Goal: Transaction & Acquisition: Purchase product/service

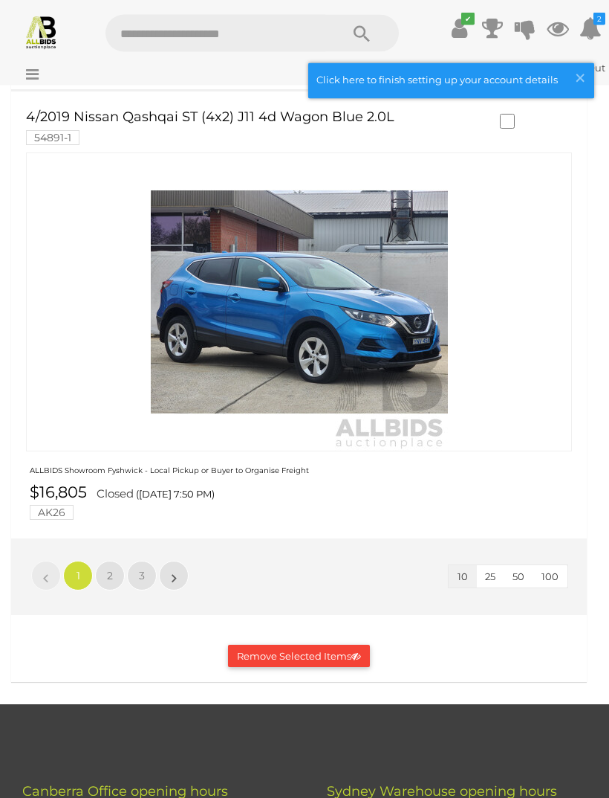
scroll to position [4549, 0]
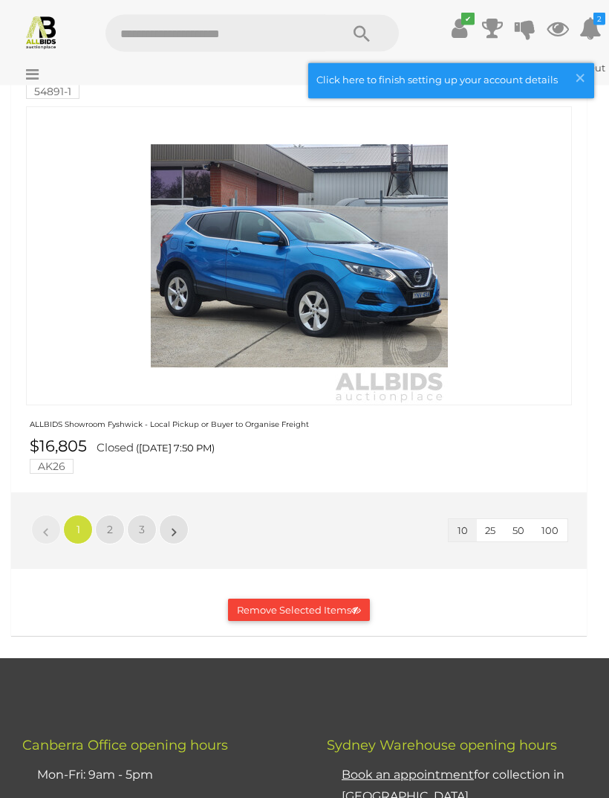
click at [113, 520] on link "2" at bounding box center [110, 530] width 30 height 30
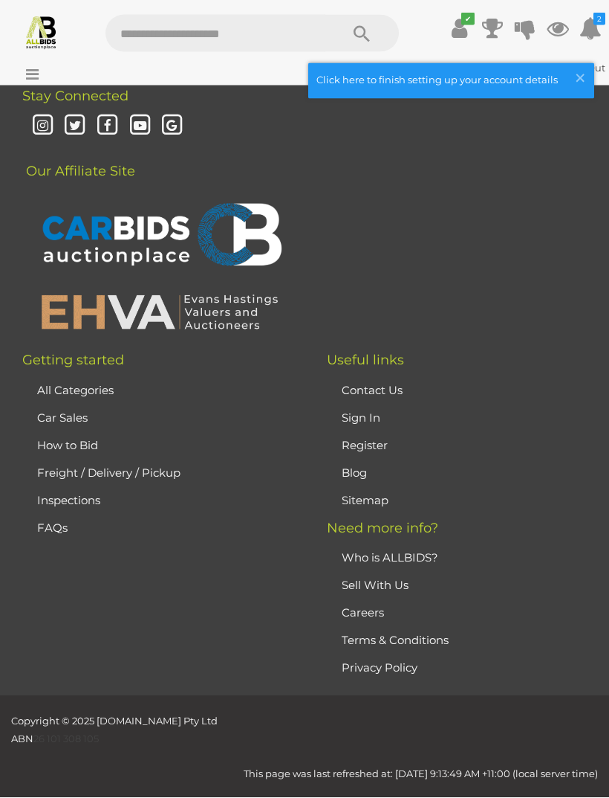
scroll to position [715, 0]
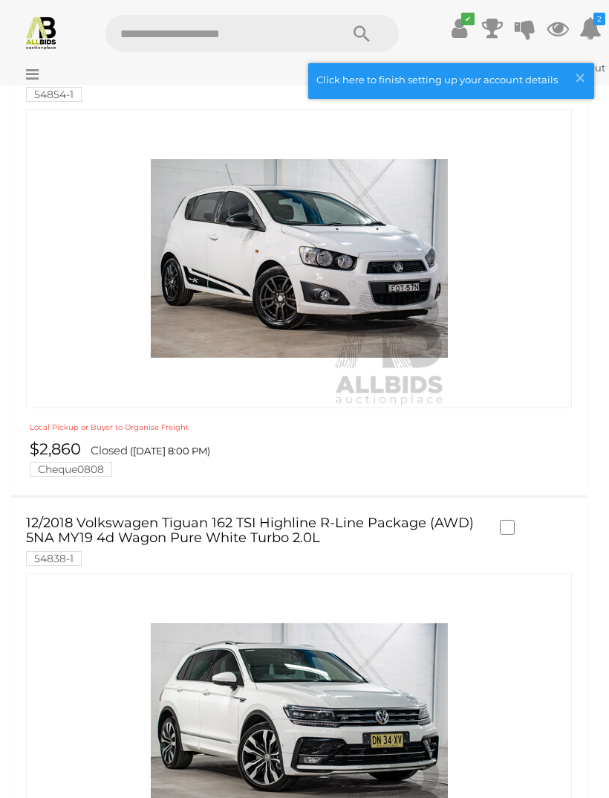
scroll to position [128, 0]
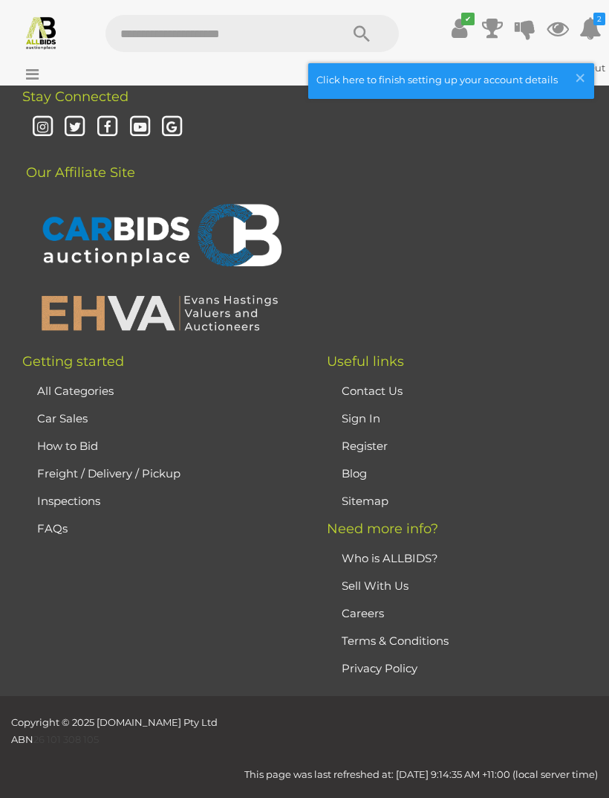
scroll to position [10554, 0]
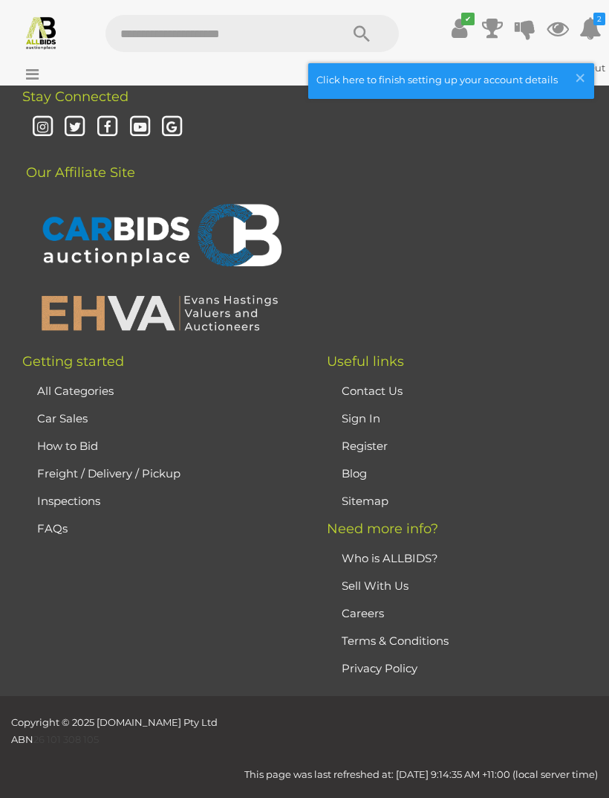
scroll to position [10627, 0]
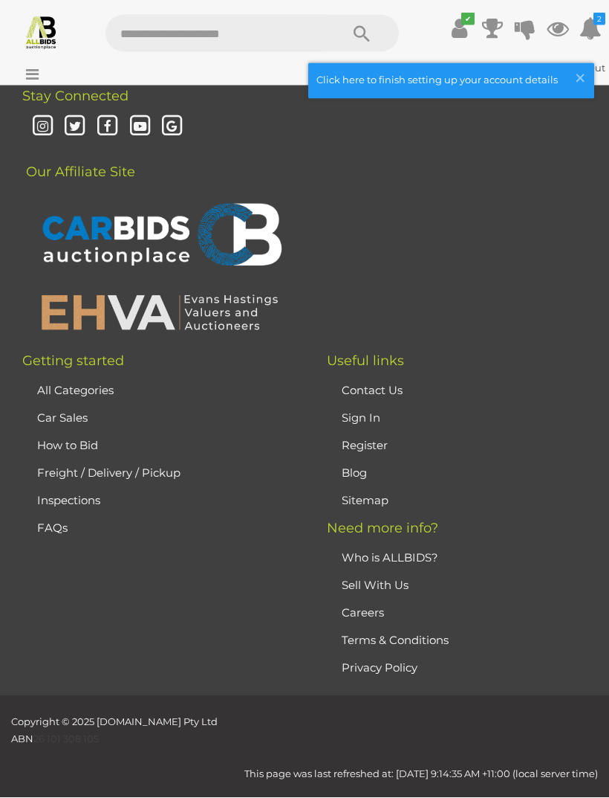
click at [551, 32] on icon at bounding box center [558, 28] width 22 height 27
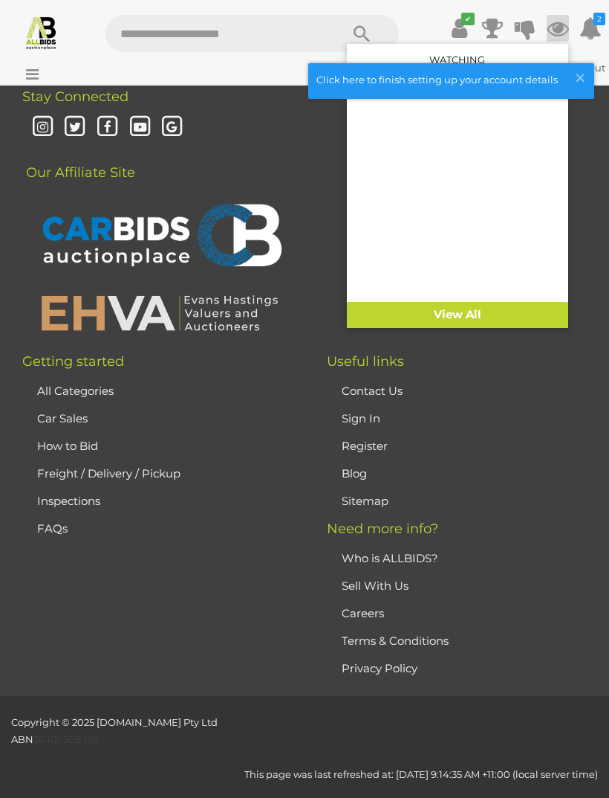
click at [422, 316] on link "View All" at bounding box center [457, 315] width 221 height 26
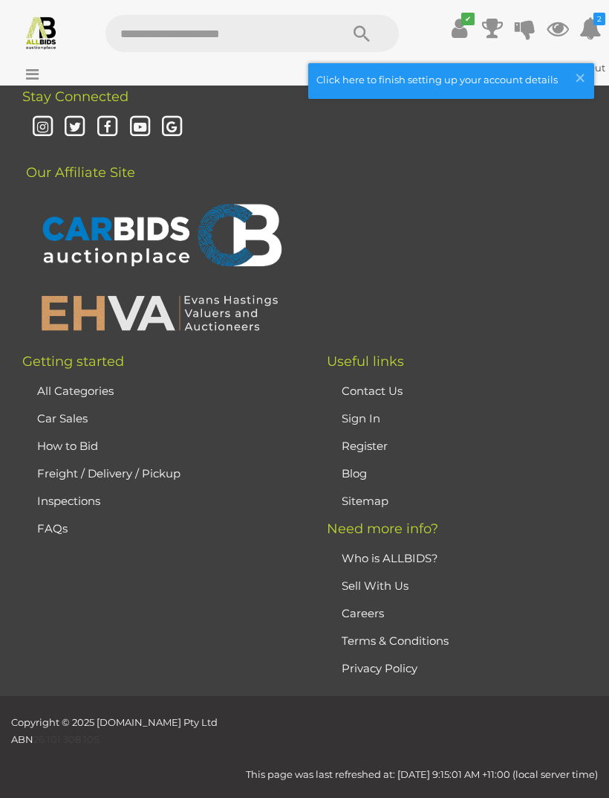
scroll to position [10693, 0]
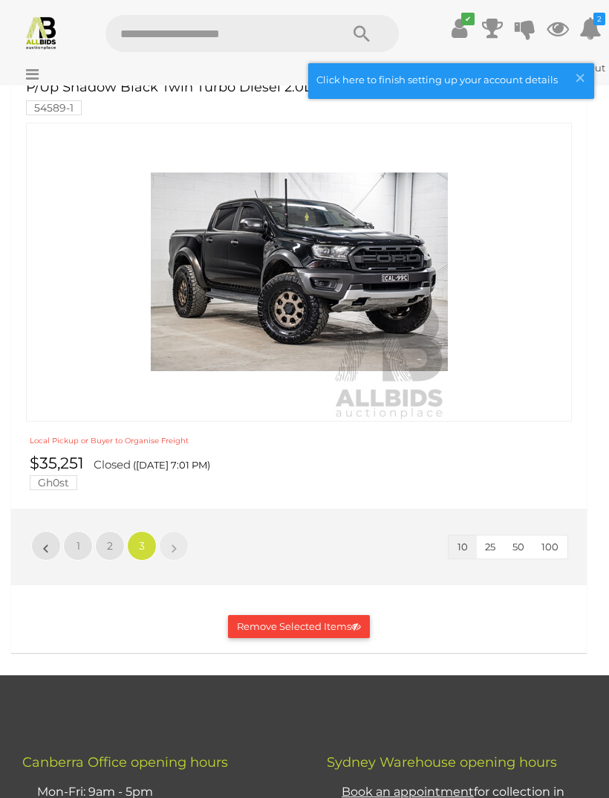
click at [275, 625] on button "Remove Selected Items" at bounding box center [299, 626] width 142 height 23
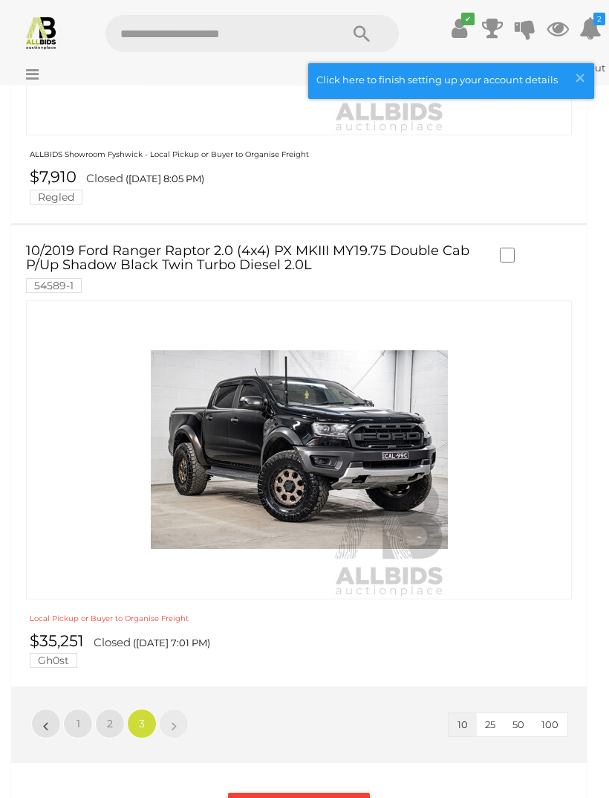
scroll to position [1139, 0]
click at [462, 24] on icon "✔" at bounding box center [468, 19] width 13 height 13
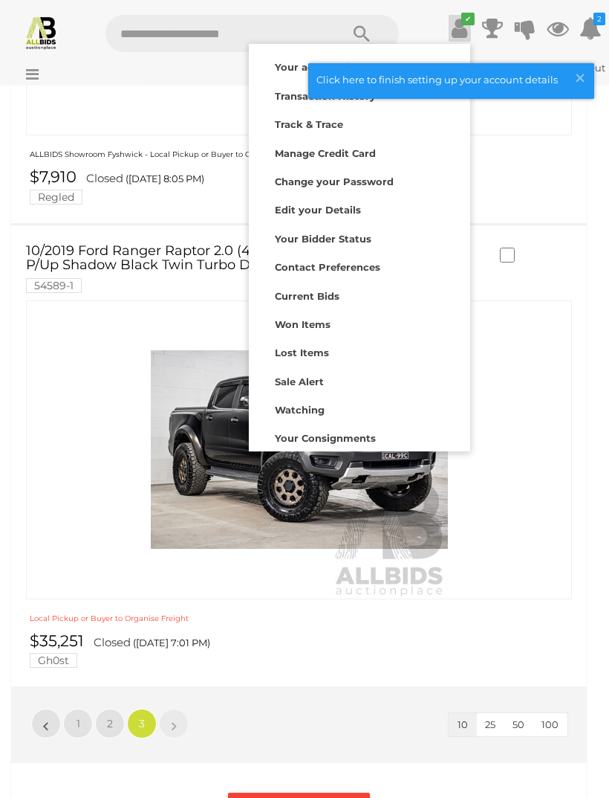
click at [284, 63] on strong "Your account is up to date" at bounding box center [343, 67] width 137 height 12
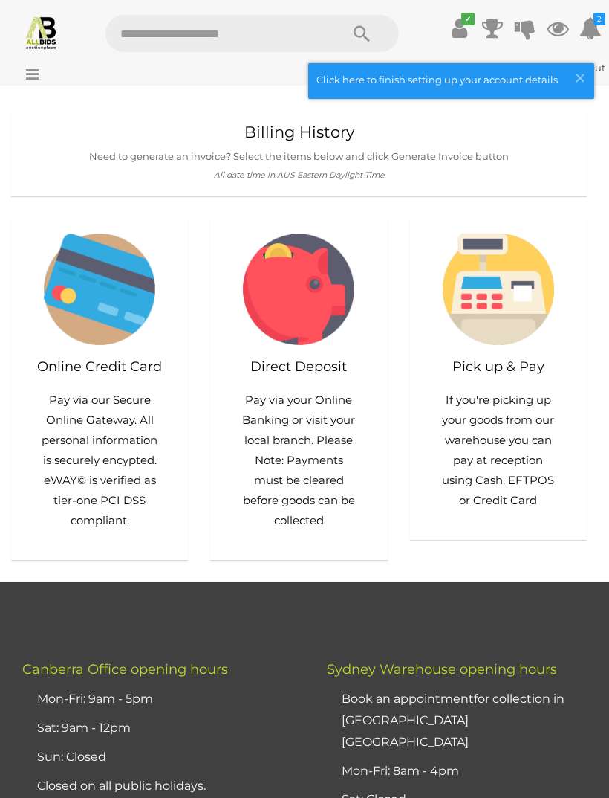
click at [586, 71] on span "×" at bounding box center [580, 77] width 13 height 29
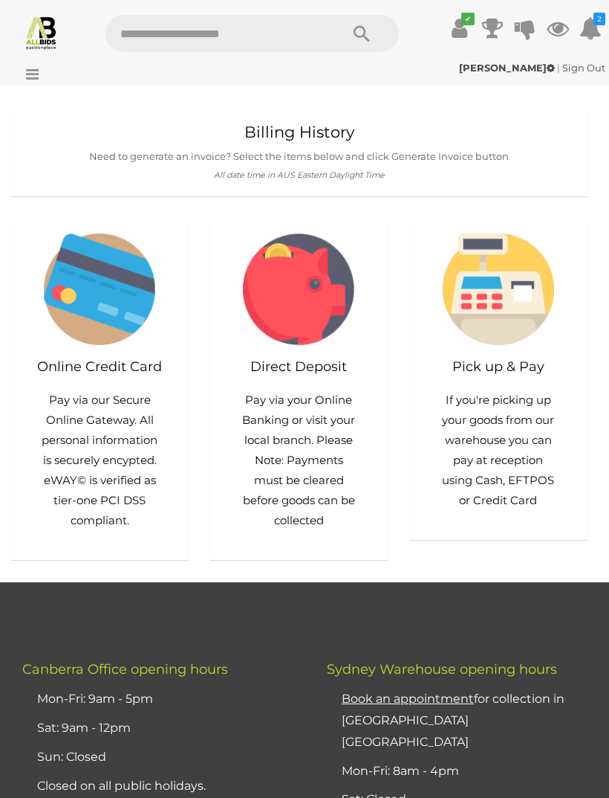
click at [583, 68] on link "Sign Out" at bounding box center [584, 68] width 43 height 12
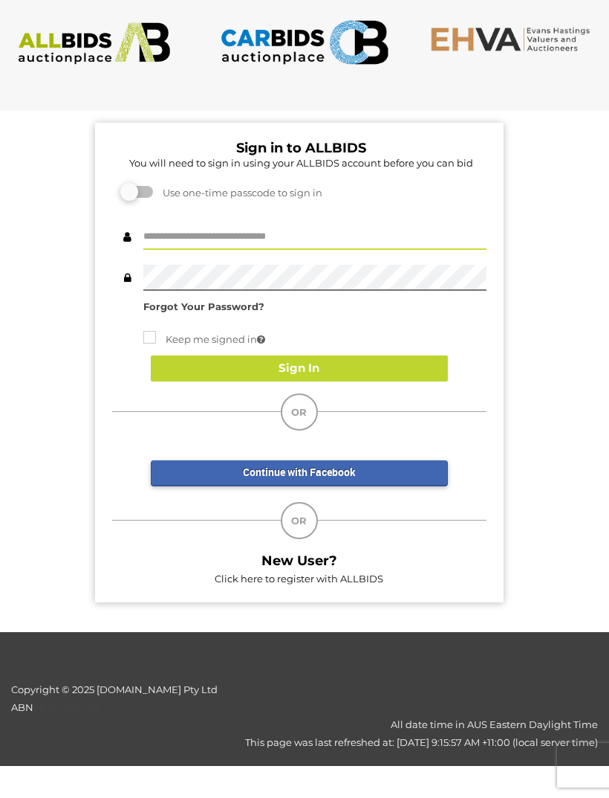
type input "**********"
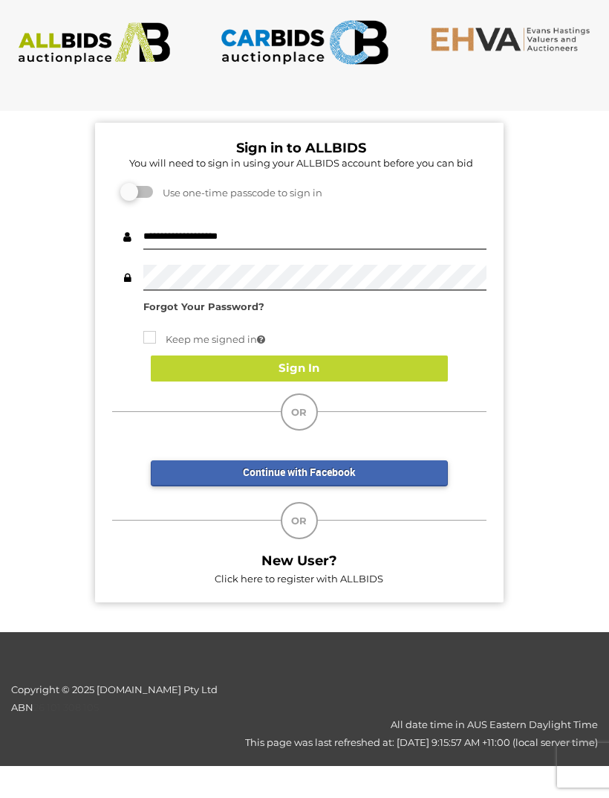
click at [239, 371] on button "Sign In" at bounding box center [299, 368] width 297 height 26
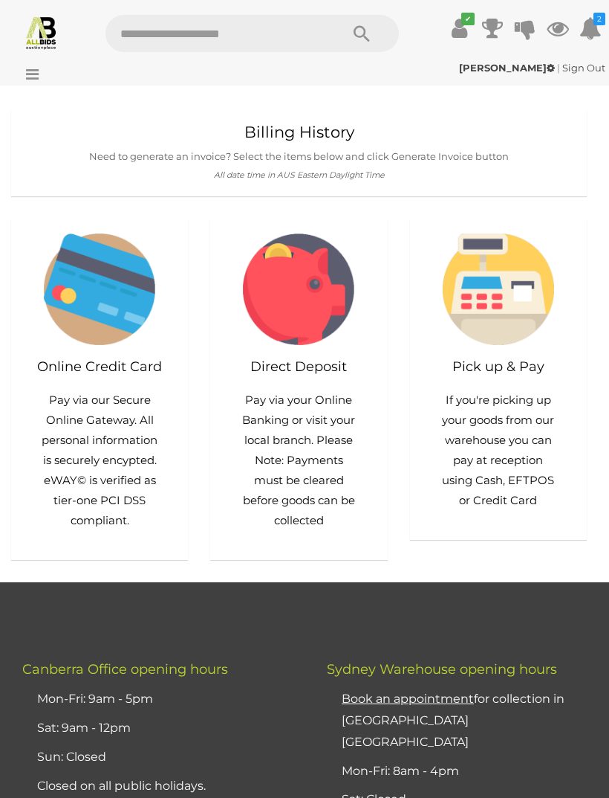
click at [557, 29] on icon at bounding box center [558, 28] width 22 height 27
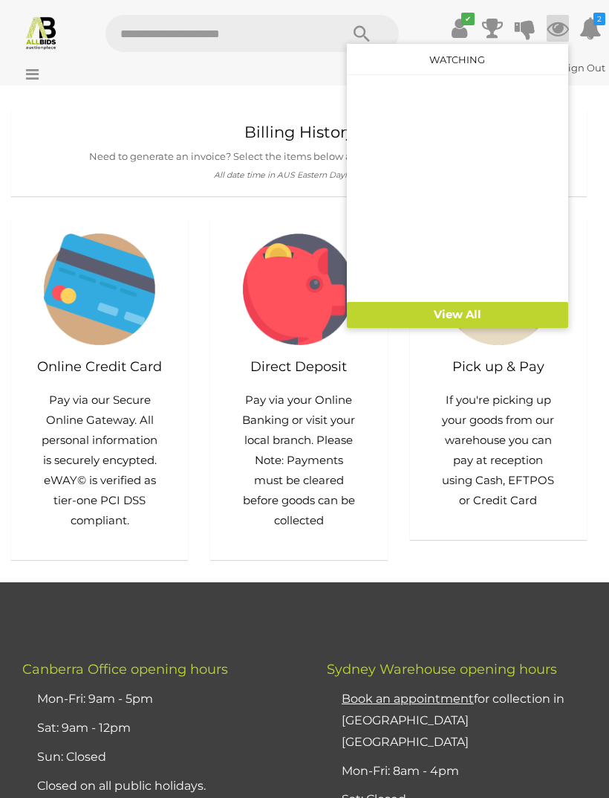
click at [427, 312] on link "View All" at bounding box center [457, 315] width 221 height 26
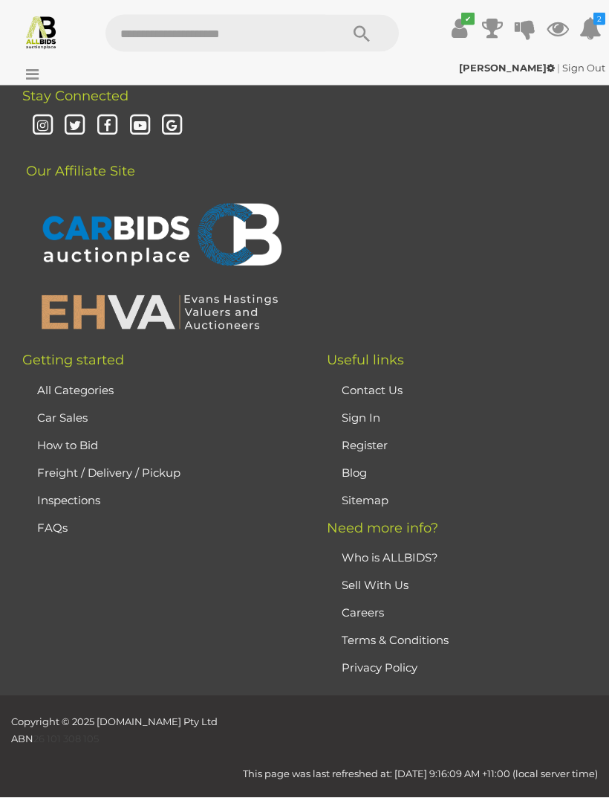
scroll to position [3281, 0]
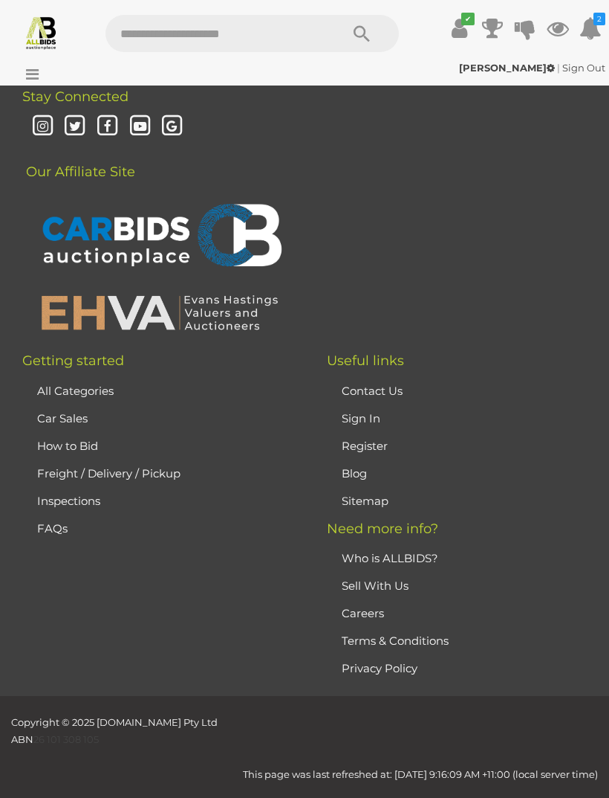
scroll to position [4298, 0]
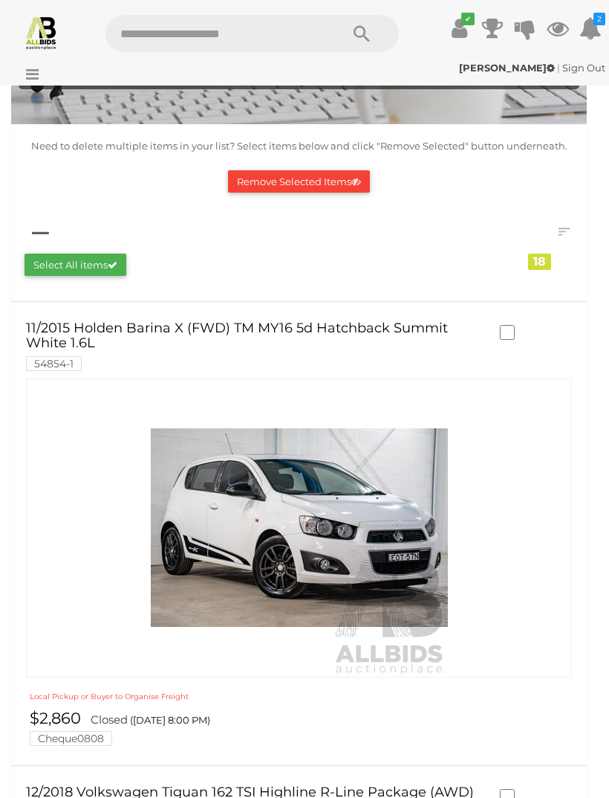
scroll to position [118, 0]
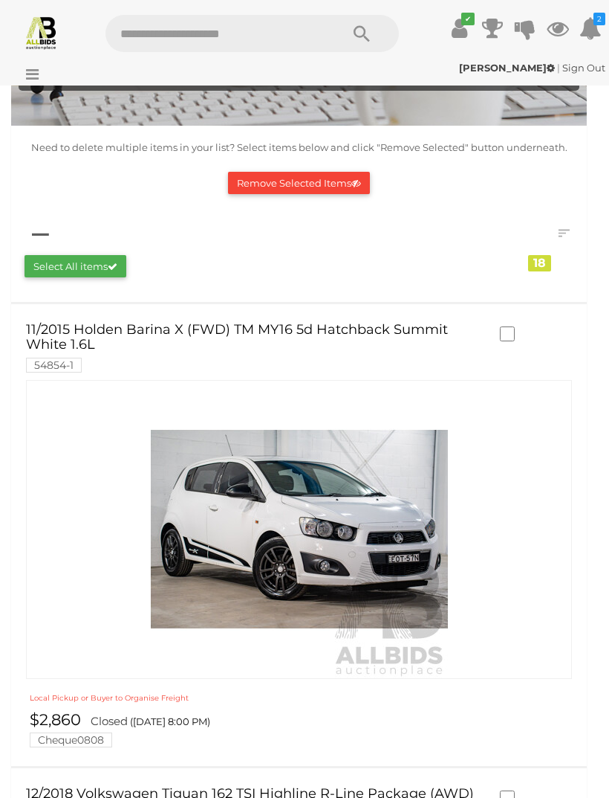
click at [297, 178] on button "Remove Selected Items" at bounding box center [299, 183] width 142 height 23
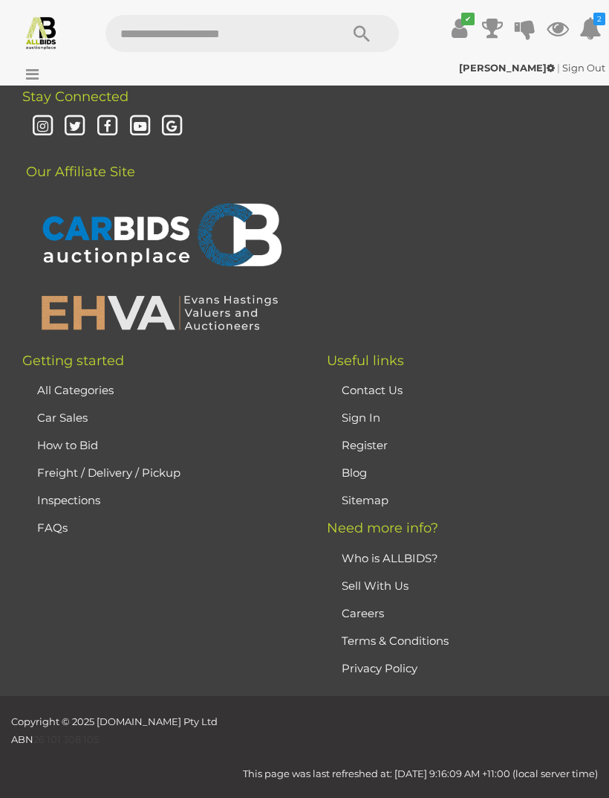
scroll to position [4686, 0]
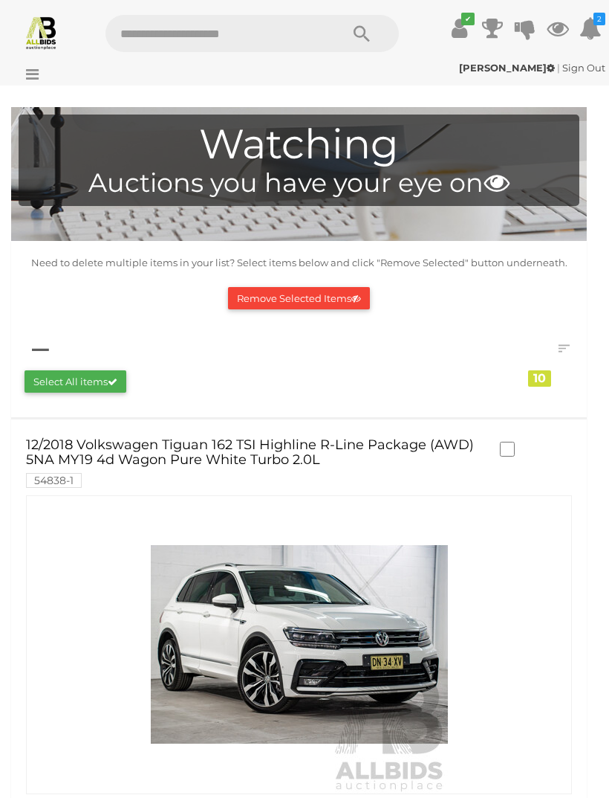
scroll to position [0, 0]
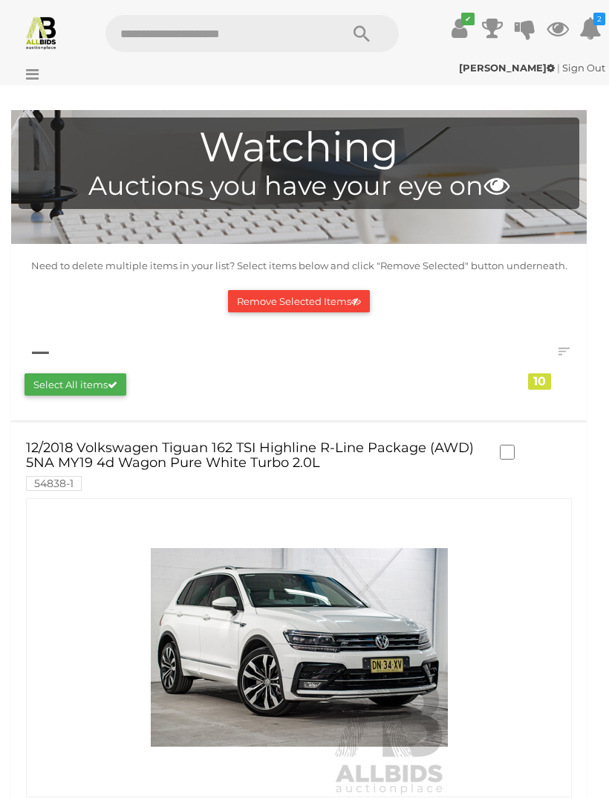
click at [284, 295] on button "Remove Selected Items" at bounding box center [299, 301] width 142 height 23
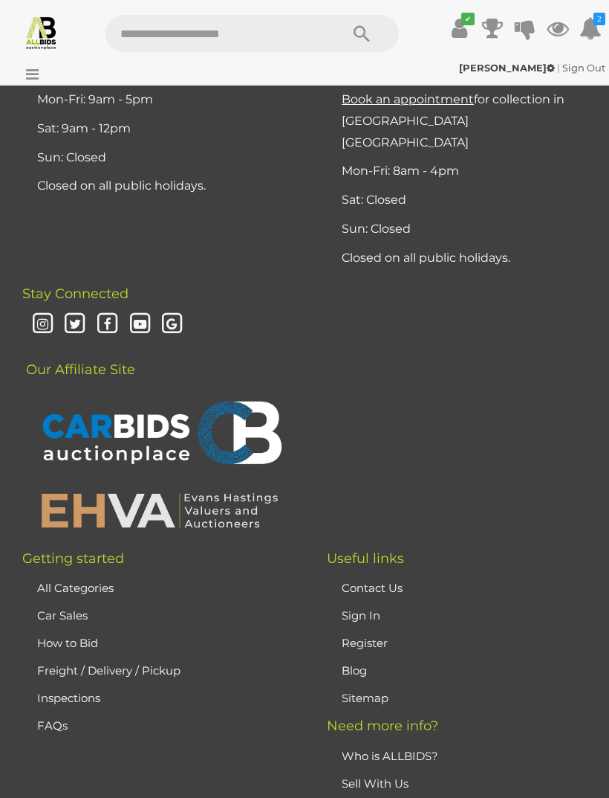
scroll to position [1896, 0]
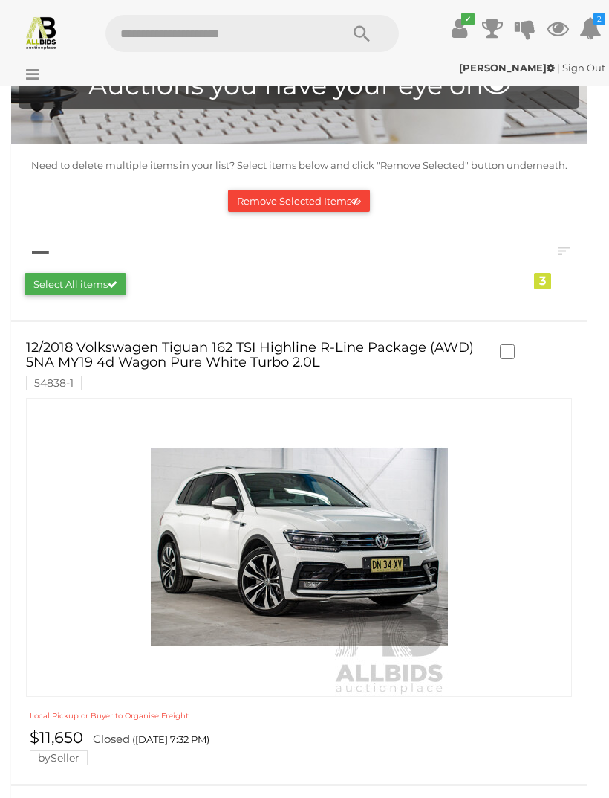
scroll to position [0, 0]
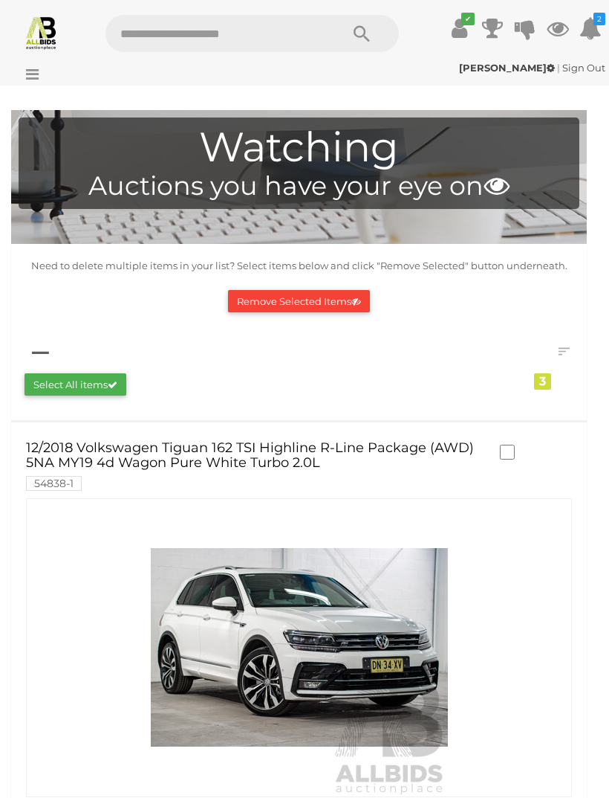
click at [39, 35] on img at bounding box center [41, 32] width 35 height 35
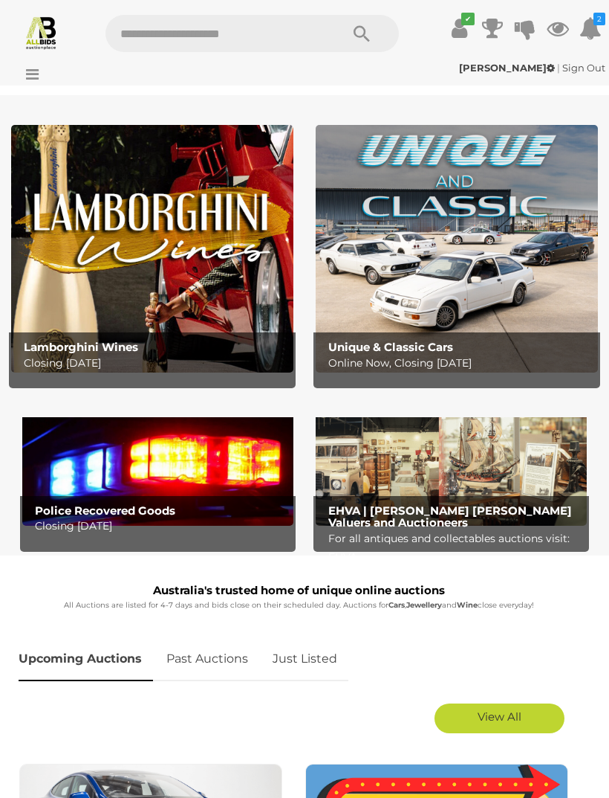
click at [392, 282] on img at bounding box center [457, 249] width 282 height 248
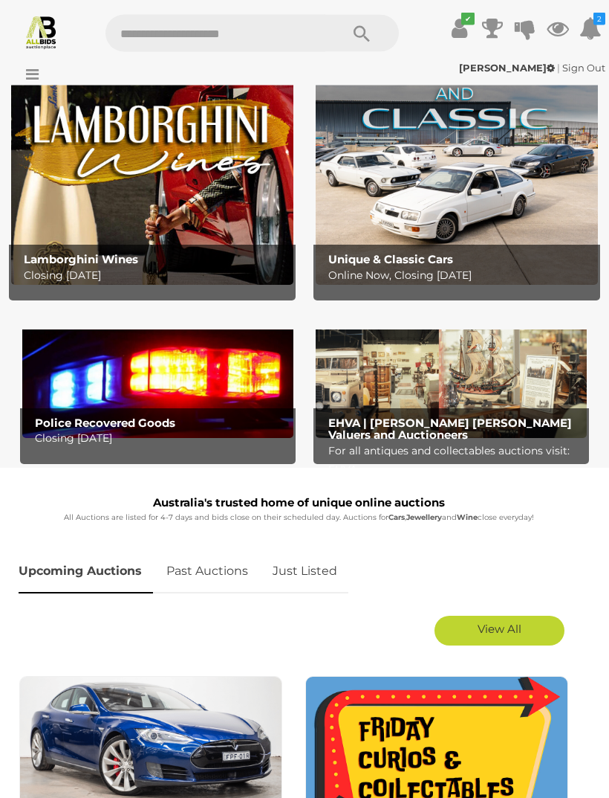
scroll to position [84, 0]
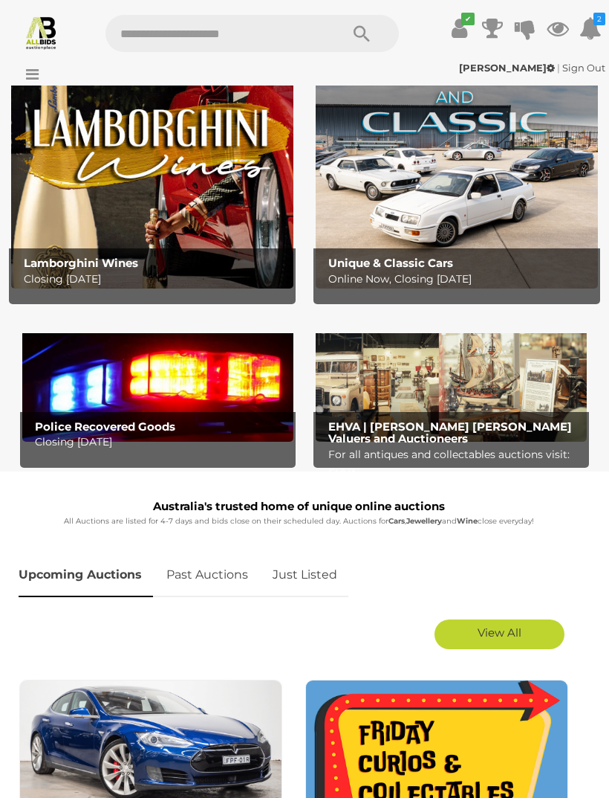
click at [80, 422] on b "Police Recovered Goods" at bounding box center [105, 426] width 140 height 14
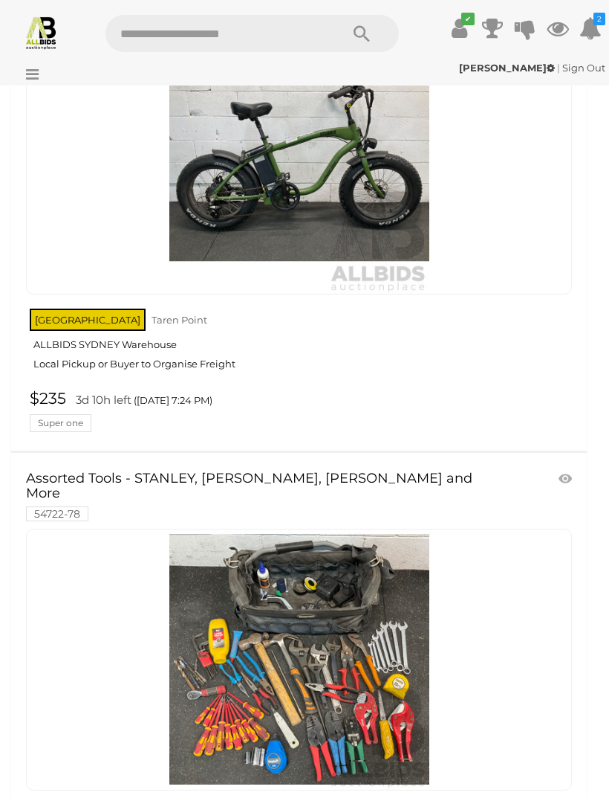
scroll to position [3196, 0]
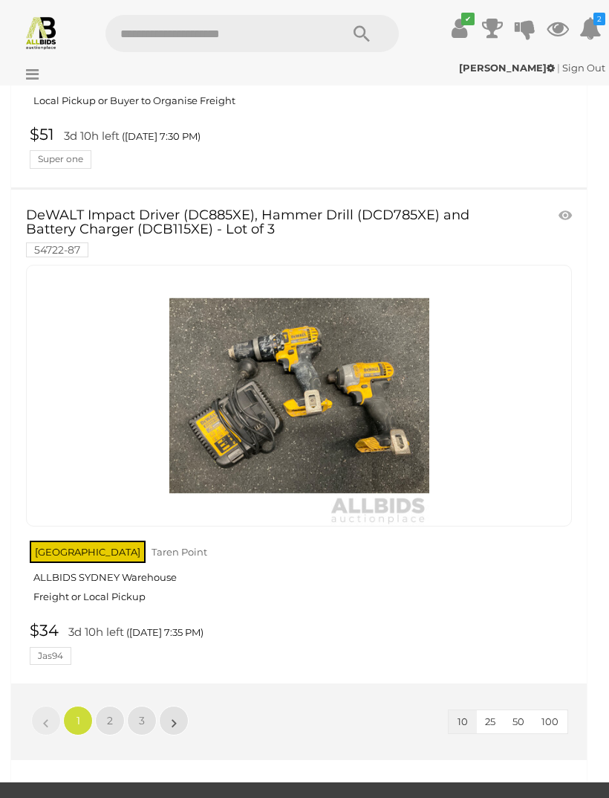
click at [117, 705] on link "2" at bounding box center [110, 720] width 30 height 30
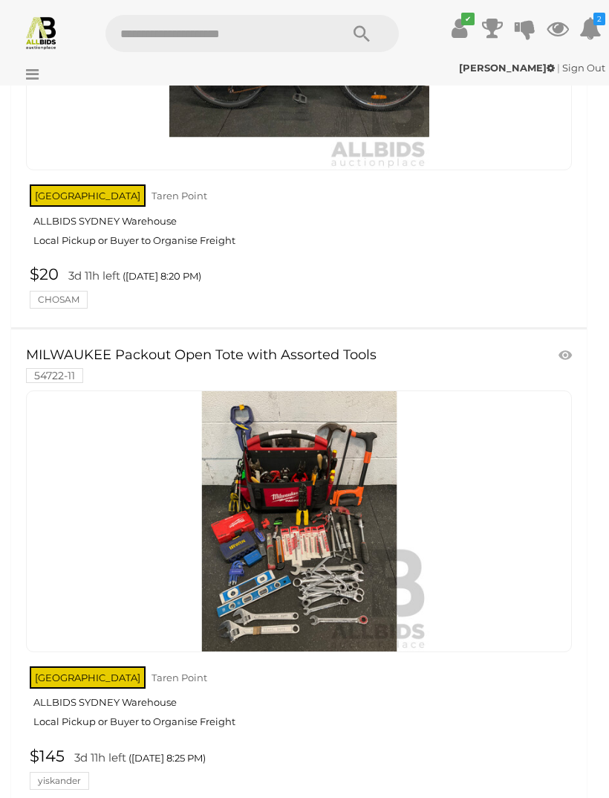
scroll to position [4431, 0]
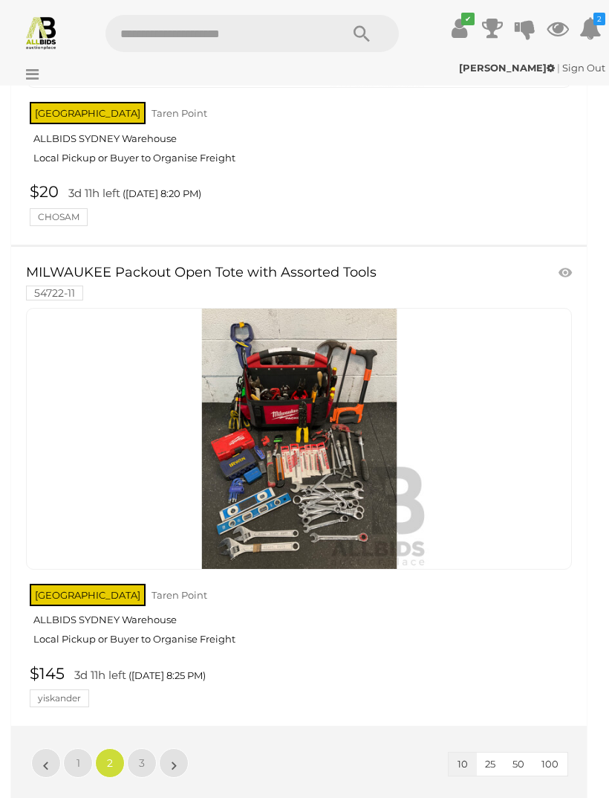
click at [143, 748] on link "3" at bounding box center [142, 763] width 30 height 30
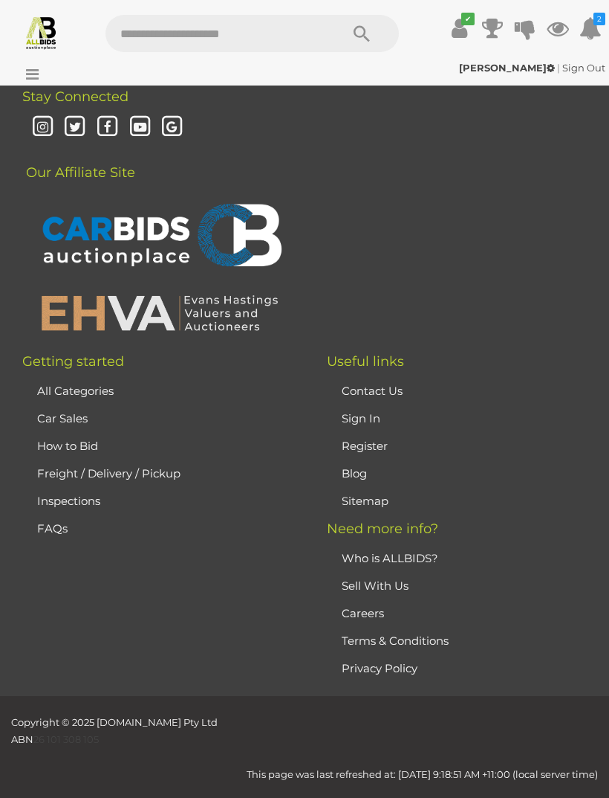
scroll to position [236, 0]
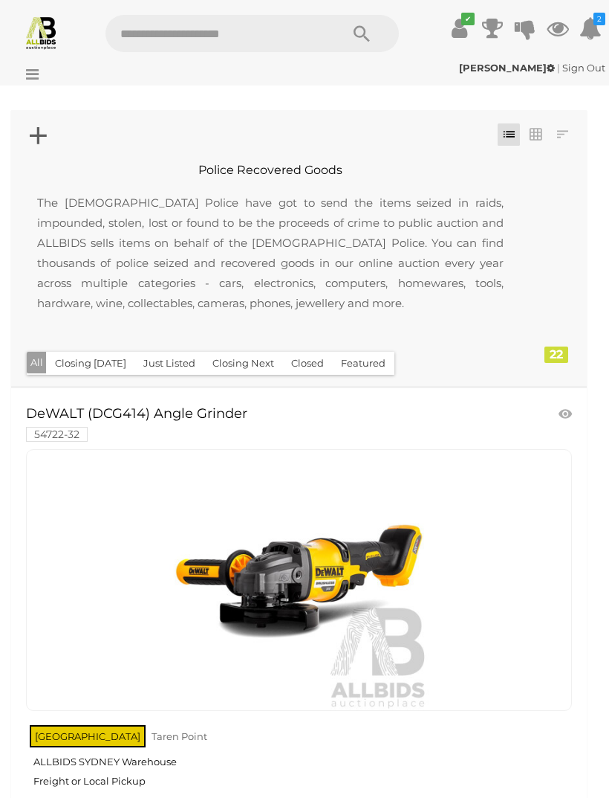
click at [45, 36] on img at bounding box center [41, 32] width 35 height 35
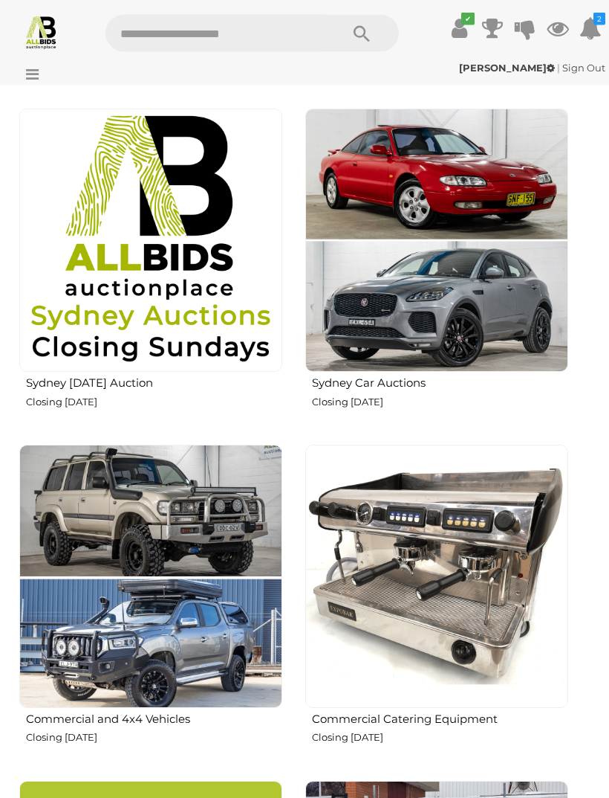
scroll to position [1088, 0]
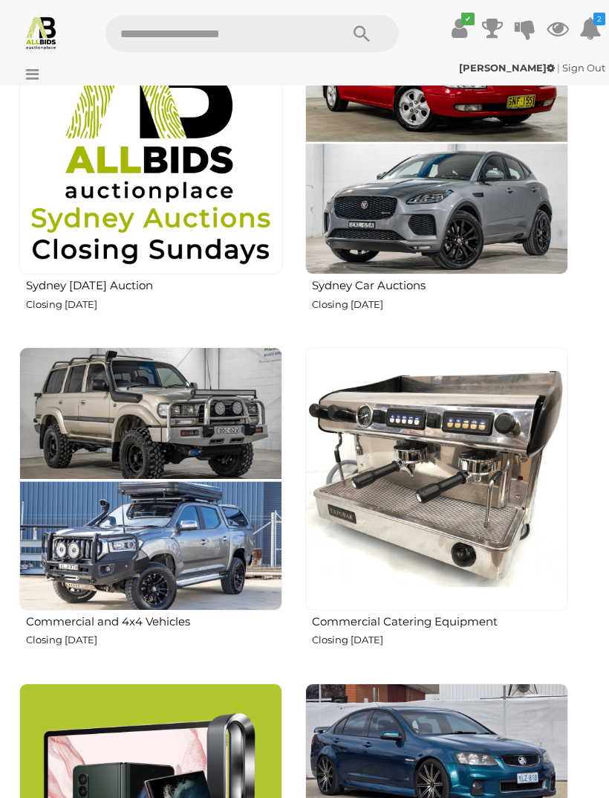
click at [377, 539] on img at bounding box center [436, 478] width 263 height 263
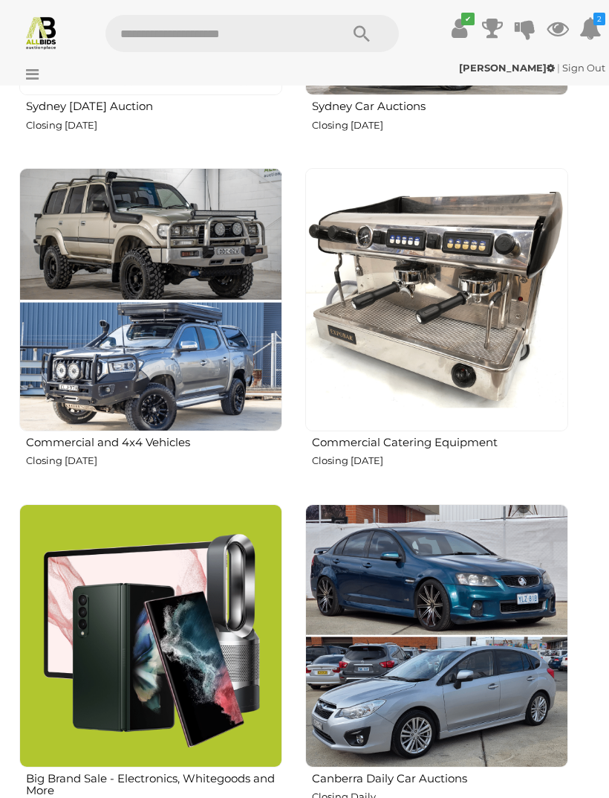
scroll to position [1302, 0]
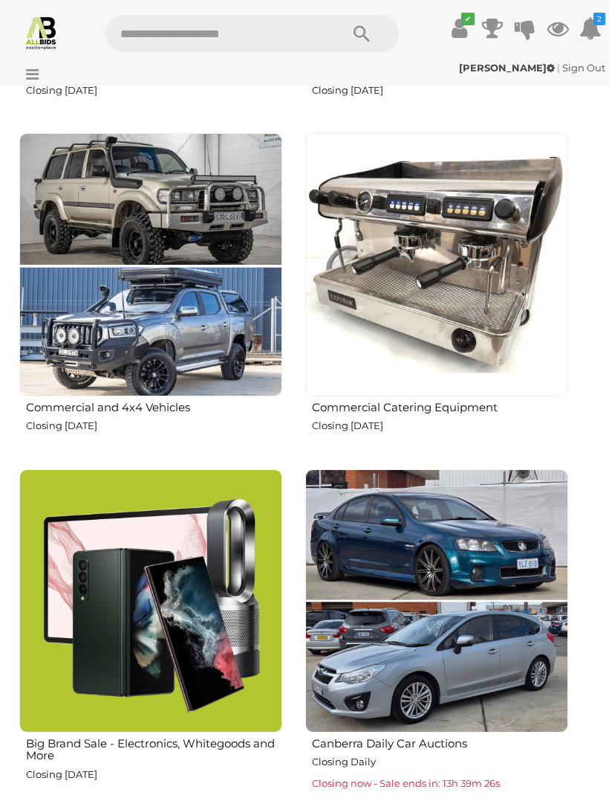
click at [122, 589] on img at bounding box center [150, 600] width 263 height 263
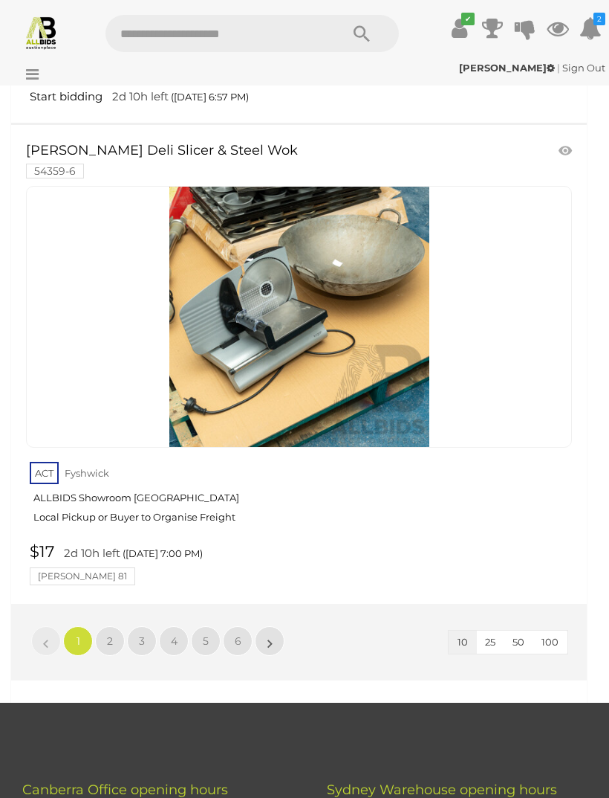
click at [115, 626] on link "2" at bounding box center [110, 641] width 30 height 30
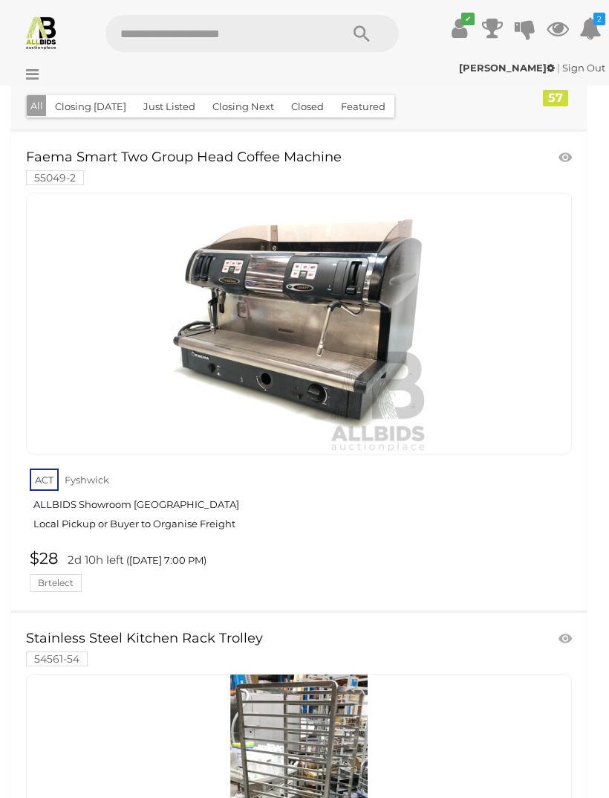
scroll to position [65, 0]
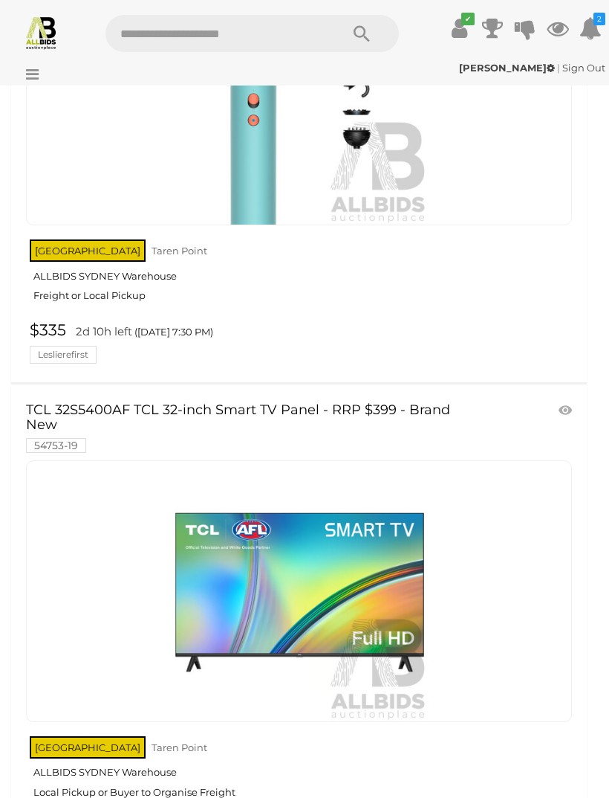
scroll to position [2758, 0]
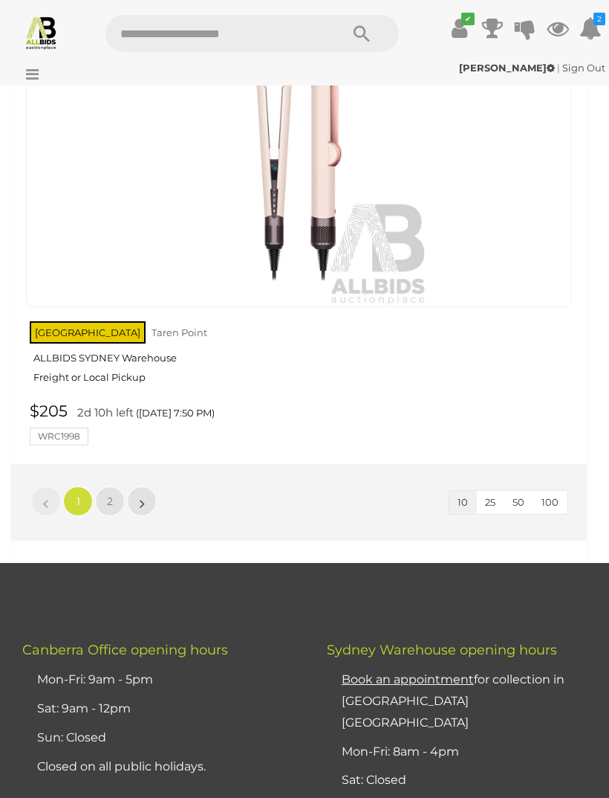
click at [106, 486] on link "2" at bounding box center [110, 501] width 30 height 30
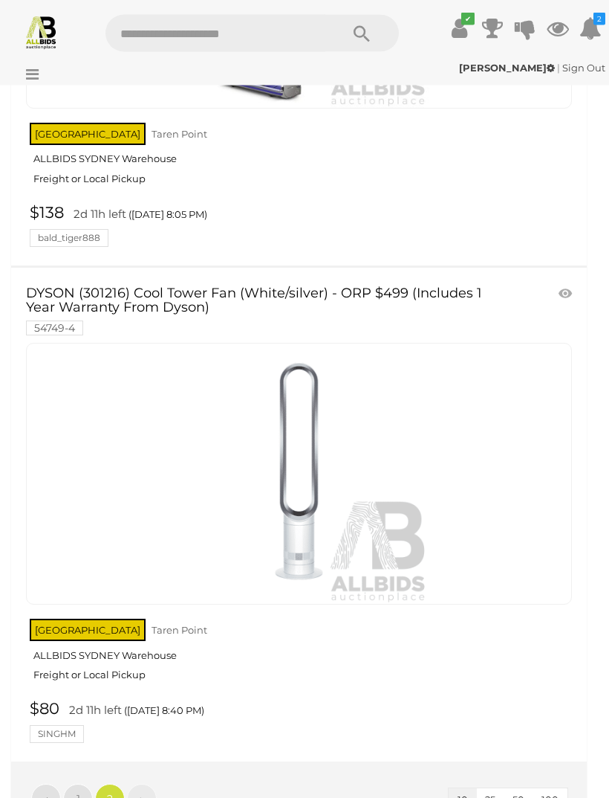
scroll to position [871, 0]
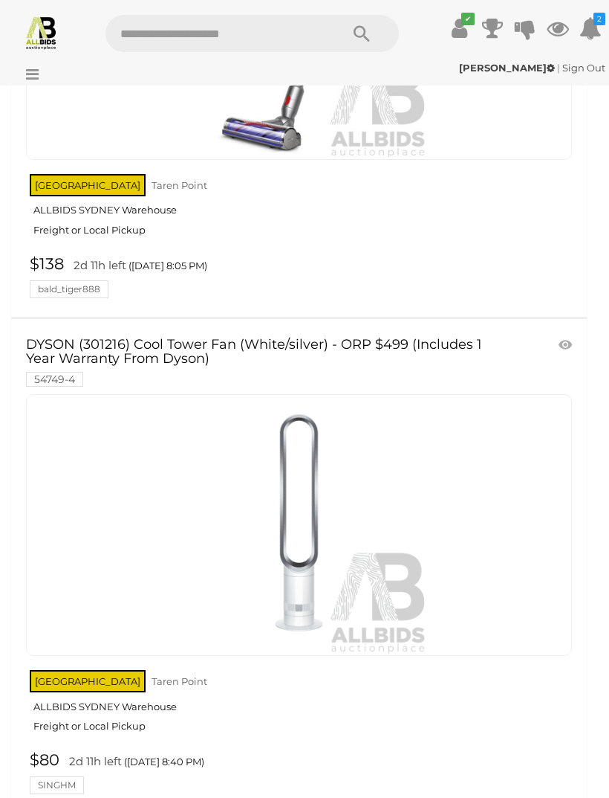
click at [25, 72] on icon at bounding box center [29, 74] width 20 height 15
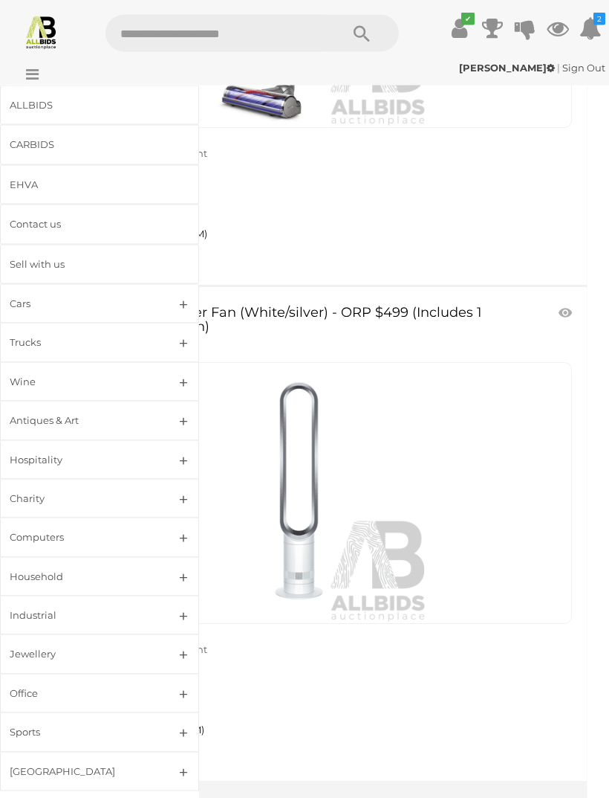
scroll to position [903, 0]
click at [23, 533] on div "Computers" at bounding box center [82, 536] width 144 height 17
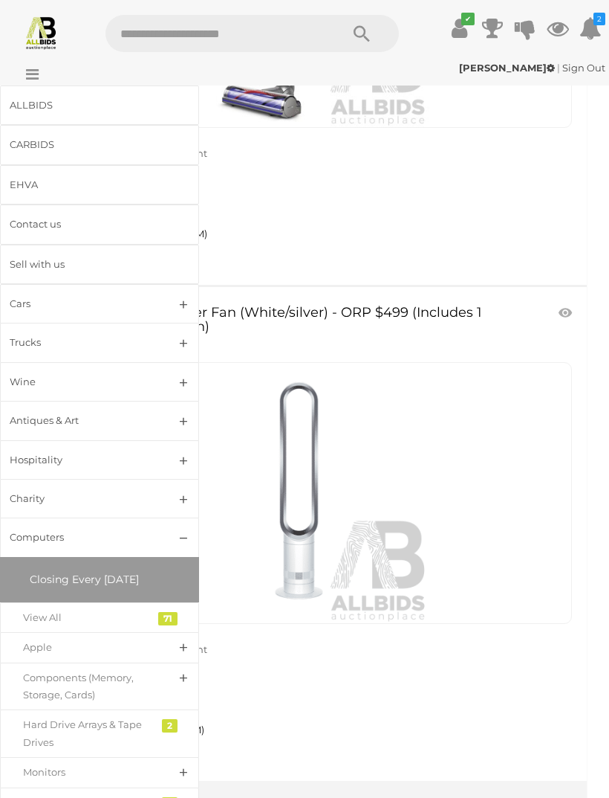
click at [36, 610] on div "View All" at bounding box center [88, 617] width 131 height 17
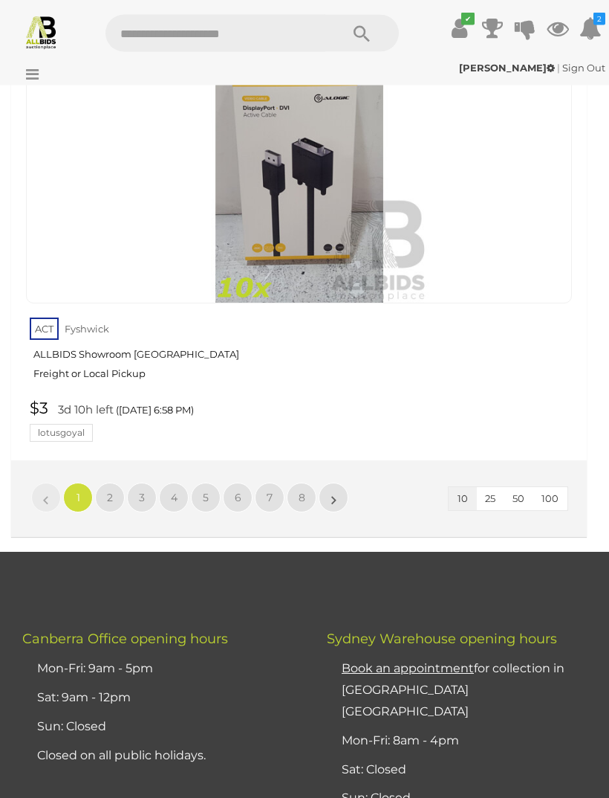
scroll to position [4816, 0]
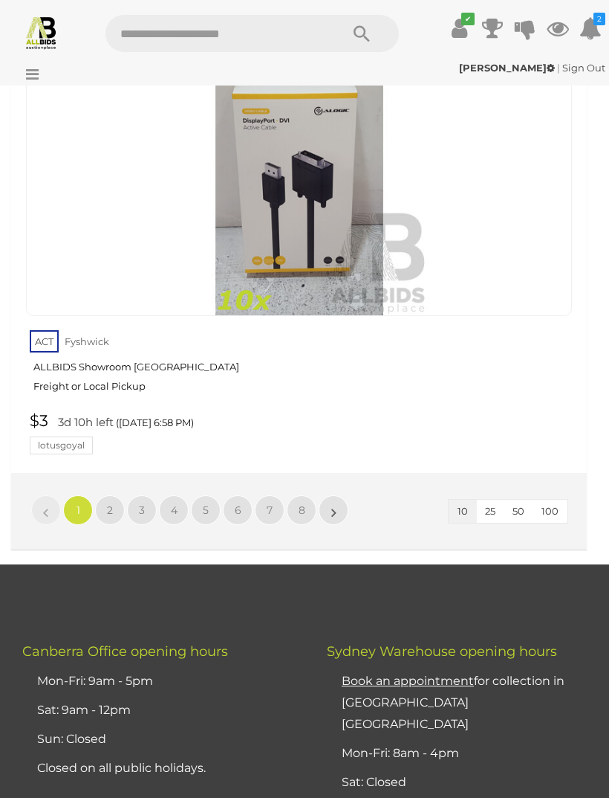
click at [560, 499] on button "100" at bounding box center [550, 510] width 35 height 23
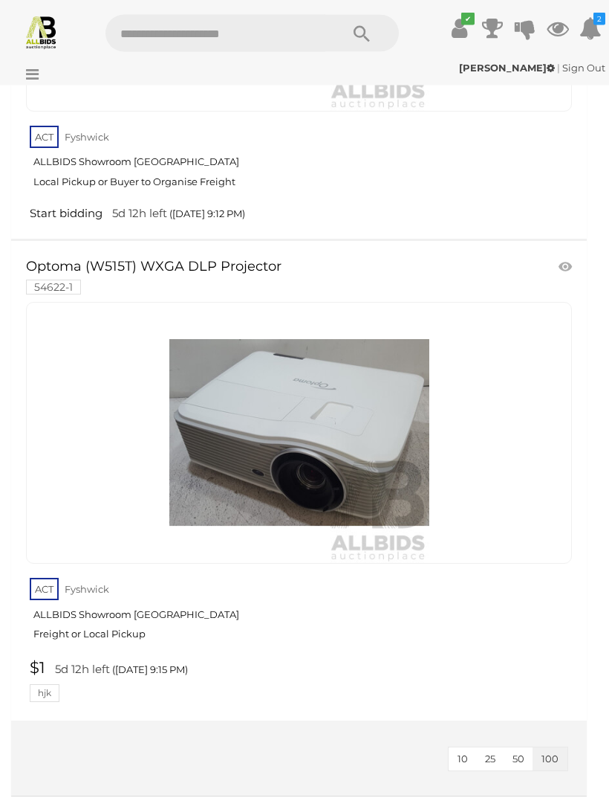
scroll to position [34362, 0]
click at [29, 80] on icon at bounding box center [29, 74] width 20 height 15
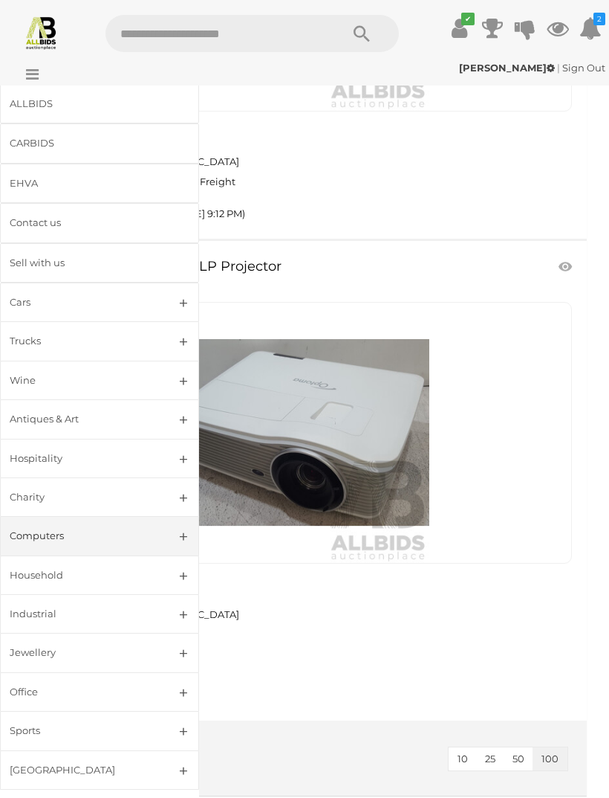
click at [37, 653] on div "Jewellery" at bounding box center [82, 652] width 144 height 17
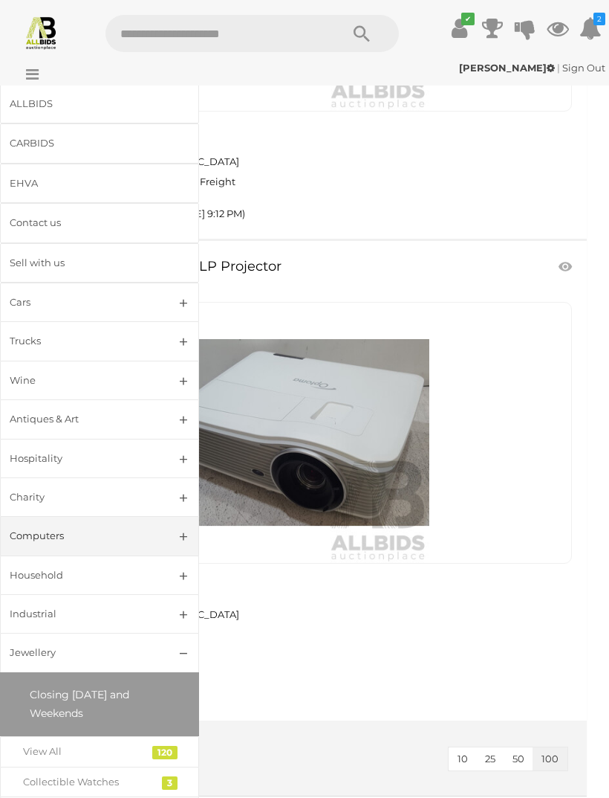
click at [41, 743] on div "View All" at bounding box center [88, 751] width 131 height 17
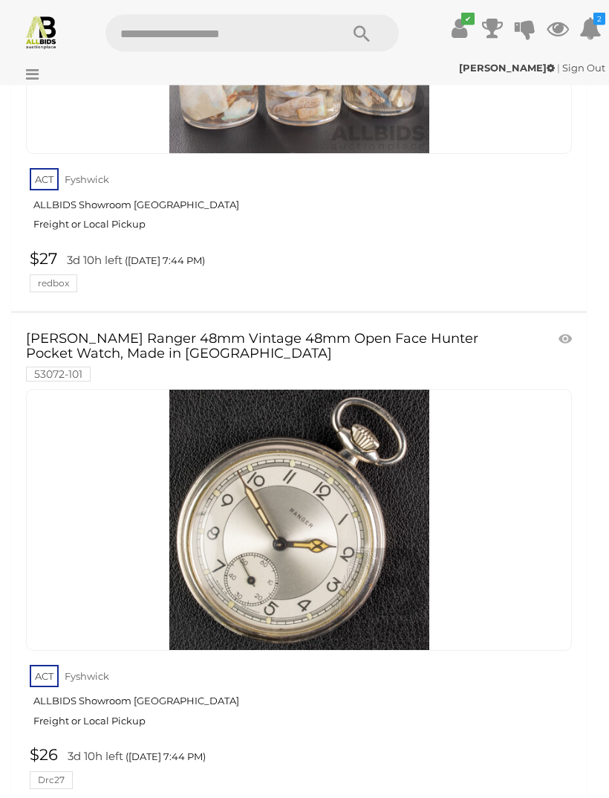
scroll to position [48500, 0]
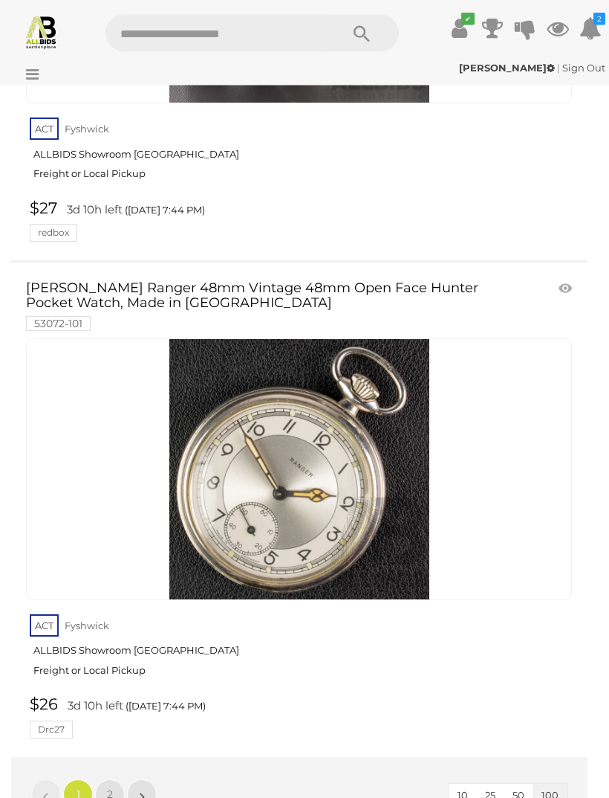
click at [114, 780] on link "2" at bounding box center [110, 795] width 30 height 30
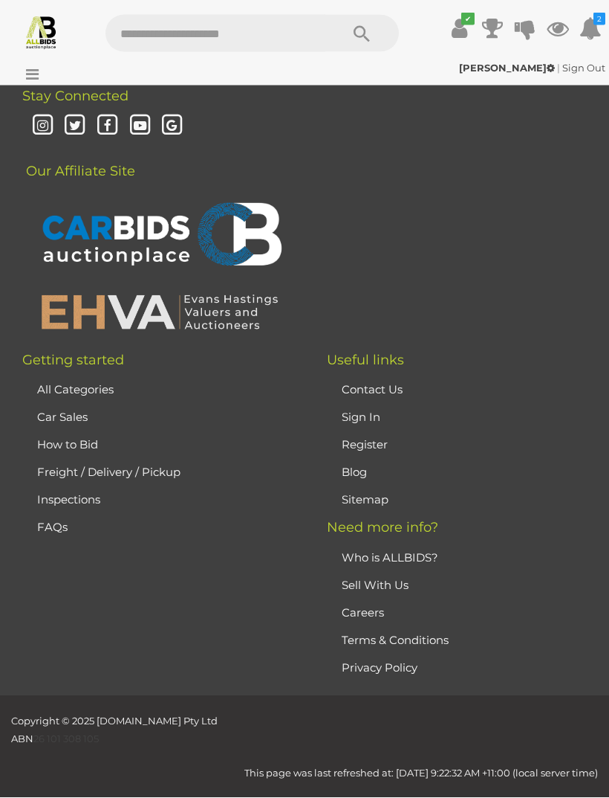
scroll to position [351, 0]
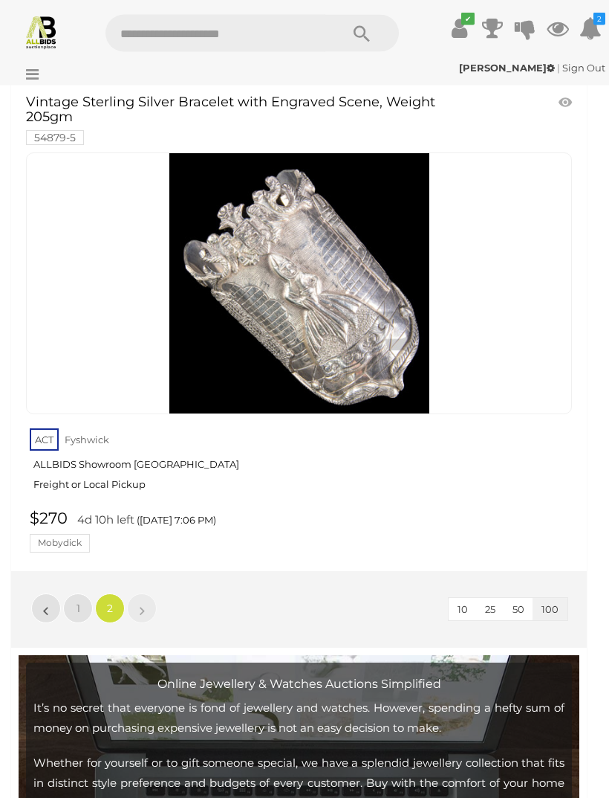
scroll to position [7780, 0]
click at [23, 76] on icon at bounding box center [29, 74] width 20 height 15
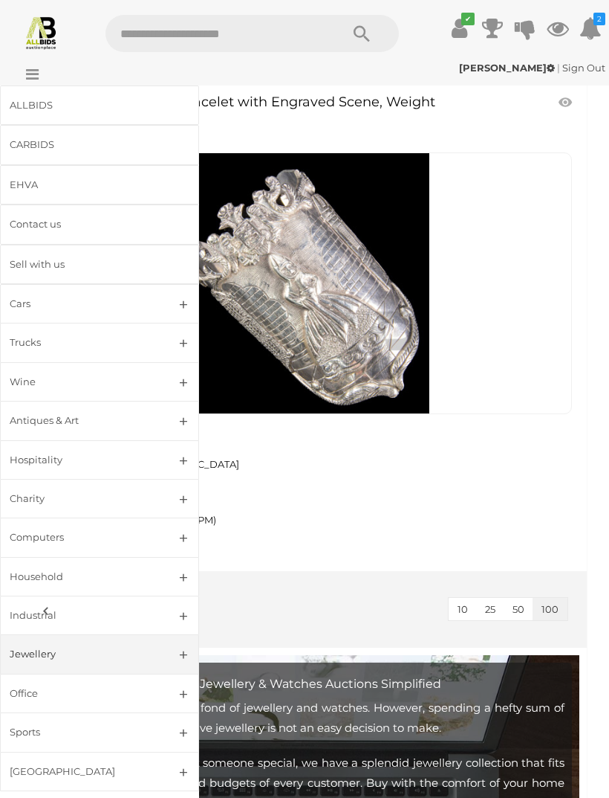
click at [40, 25] on img at bounding box center [41, 32] width 35 height 35
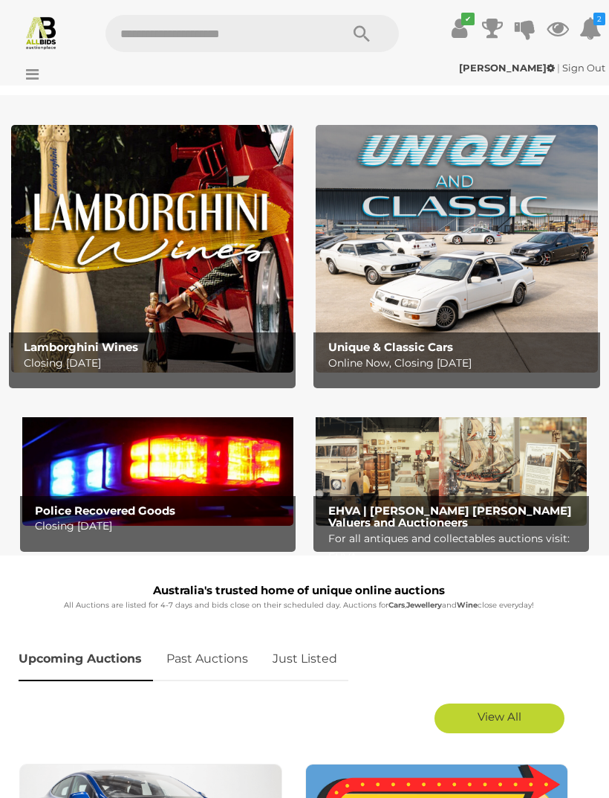
click at [138, 35] on input "text" at bounding box center [216, 33] width 220 height 37
type input "*******"
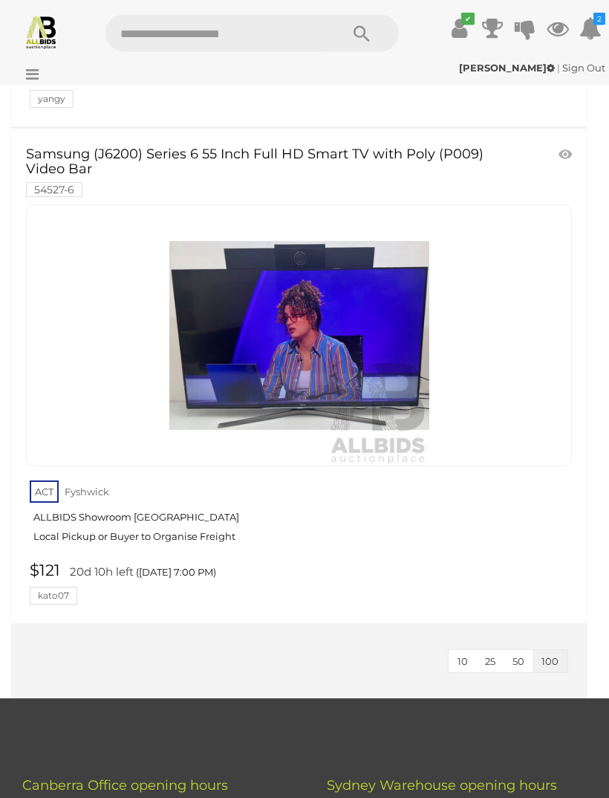
scroll to position [2024, 0]
click at [215, 326] on img at bounding box center [299, 335] width 260 height 260
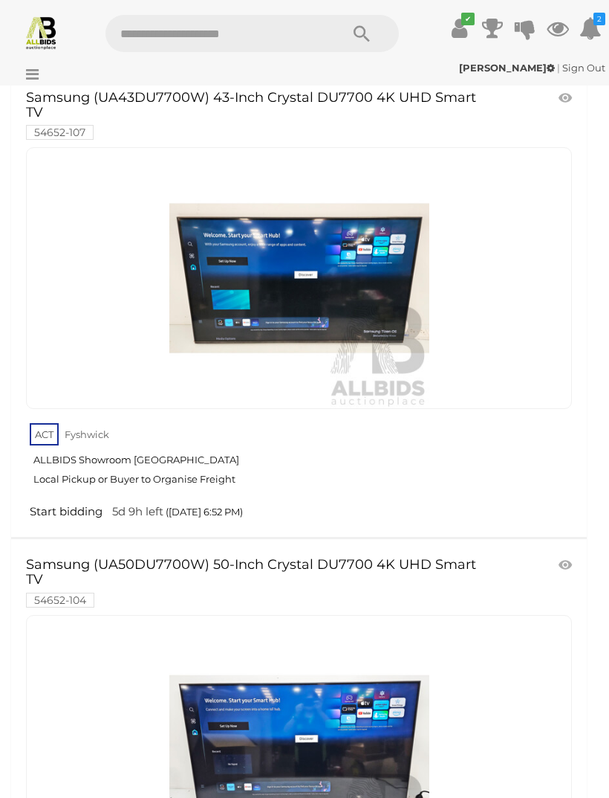
scroll to position [0, 0]
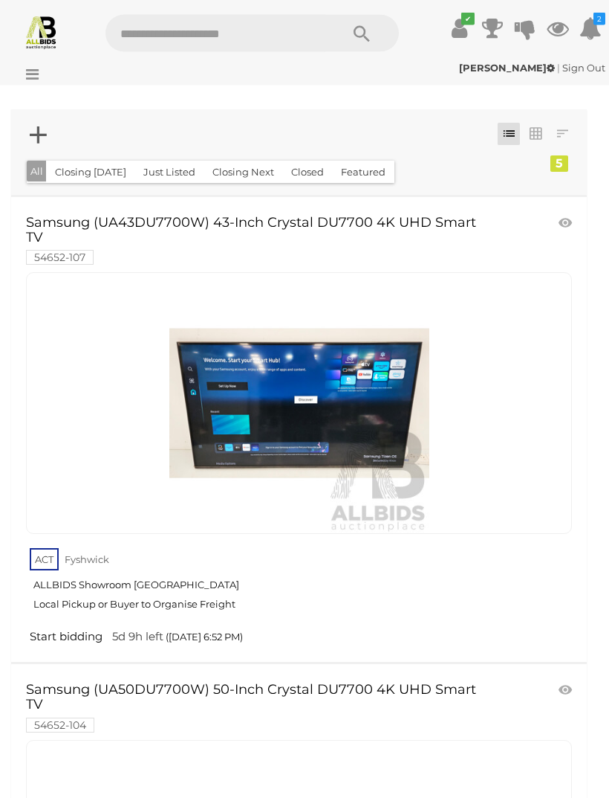
click at [114, 36] on input "text" at bounding box center [216, 33] width 220 height 37
type input "****"
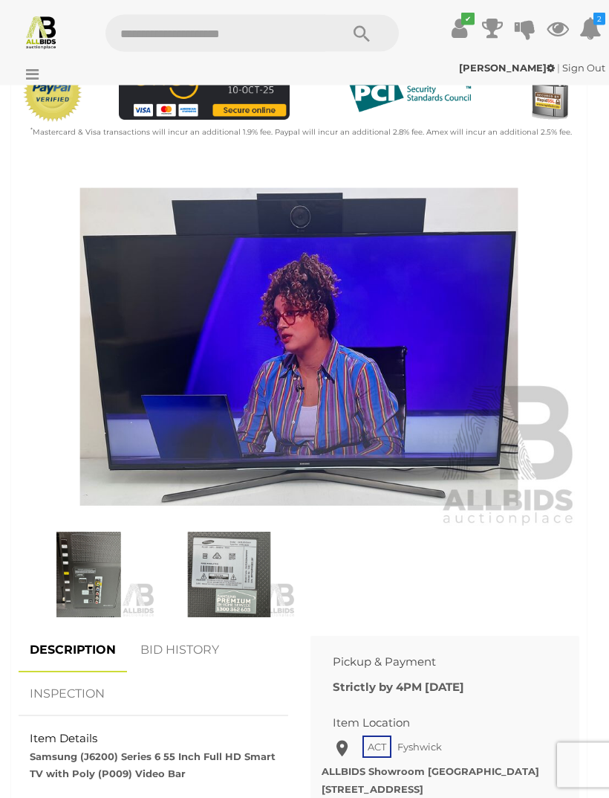
scroll to position [453, 0]
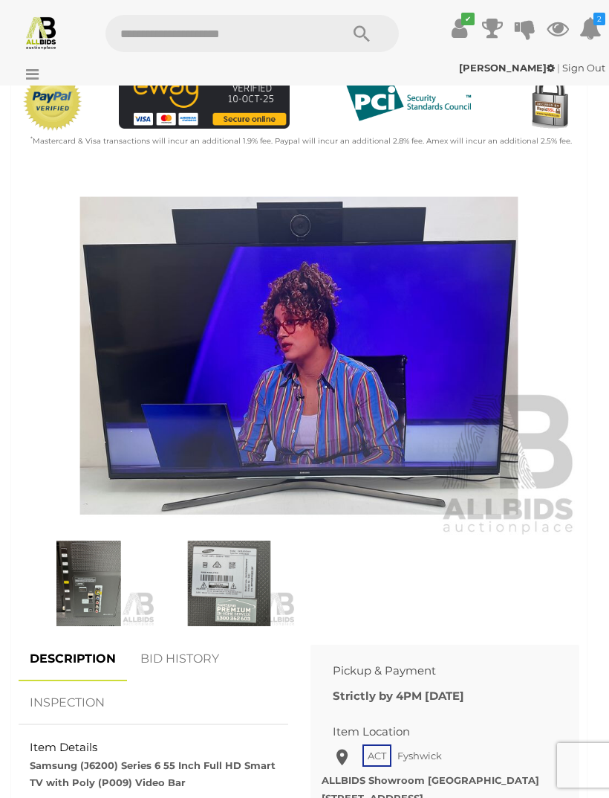
click at [234, 580] on img at bounding box center [229, 582] width 133 height 85
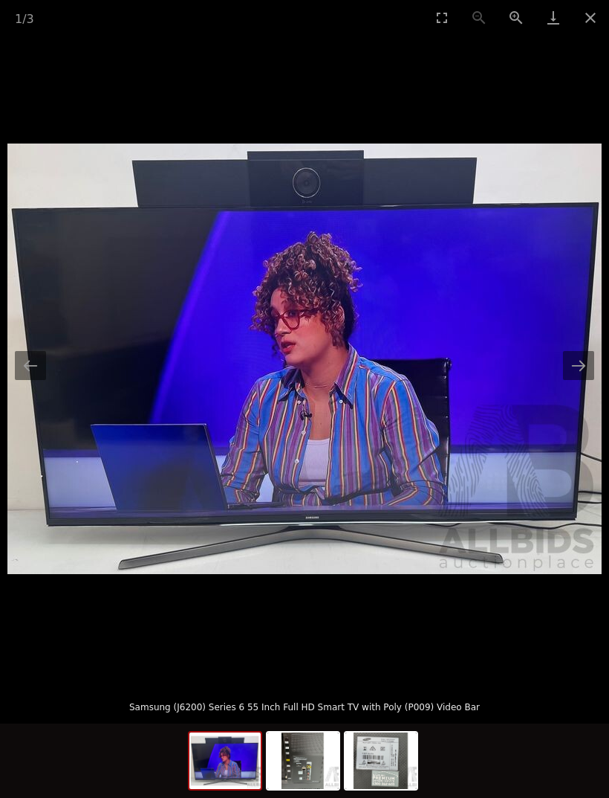
click at [589, 25] on button "Close gallery" at bounding box center [590, 17] width 37 height 35
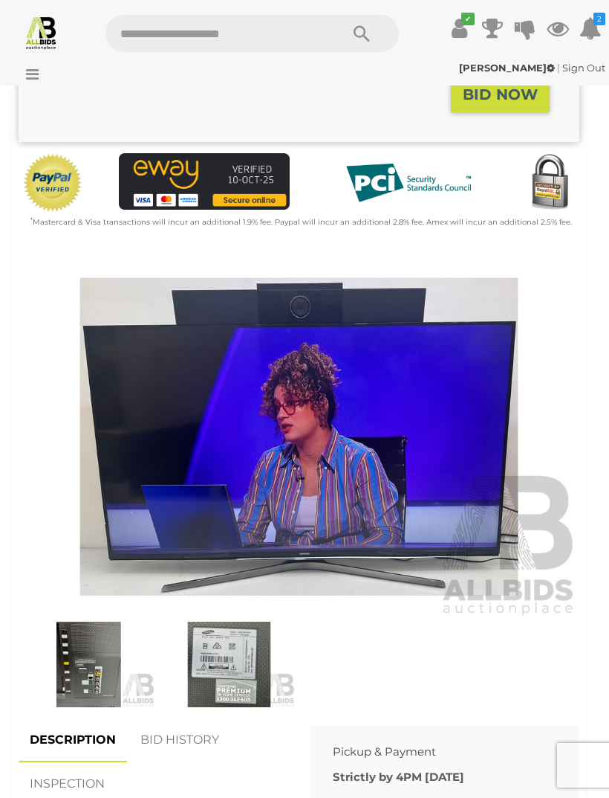
scroll to position [331, 0]
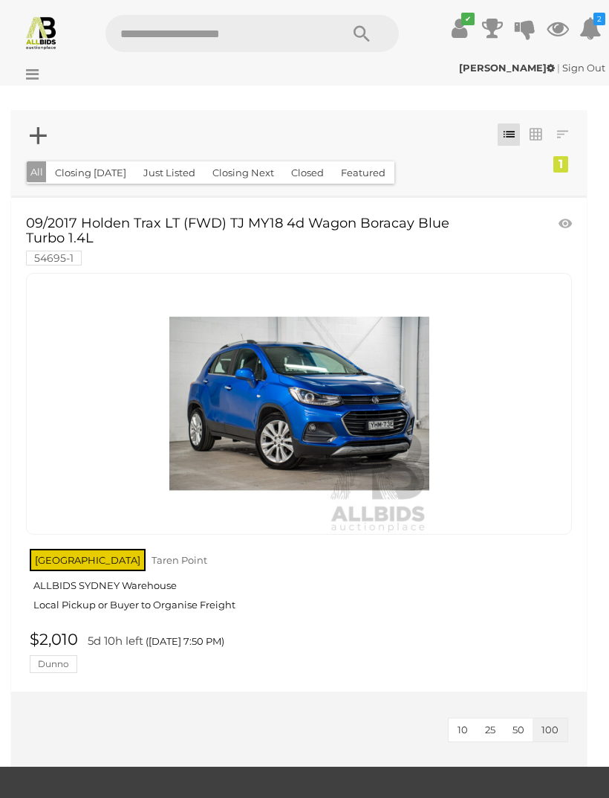
click at [138, 42] on input "text" at bounding box center [216, 33] width 220 height 37
type input "*****"
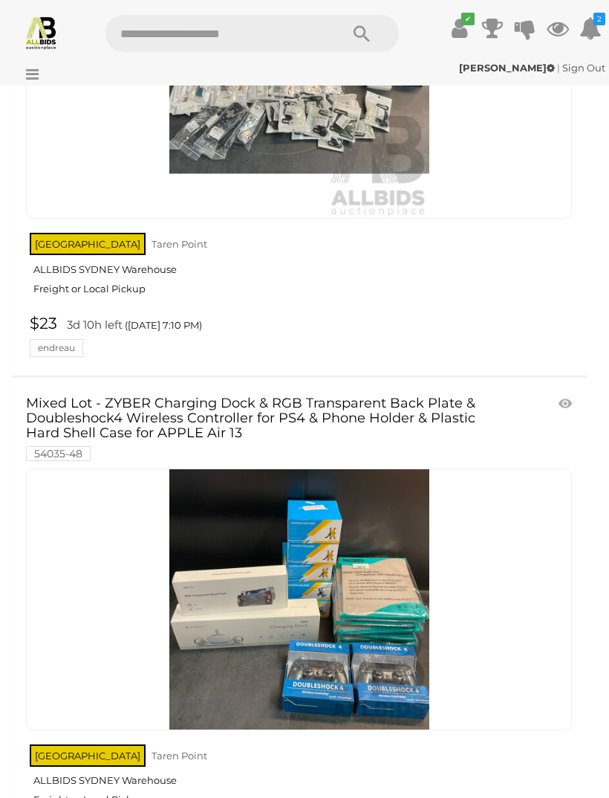
scroll to position [392, 0]
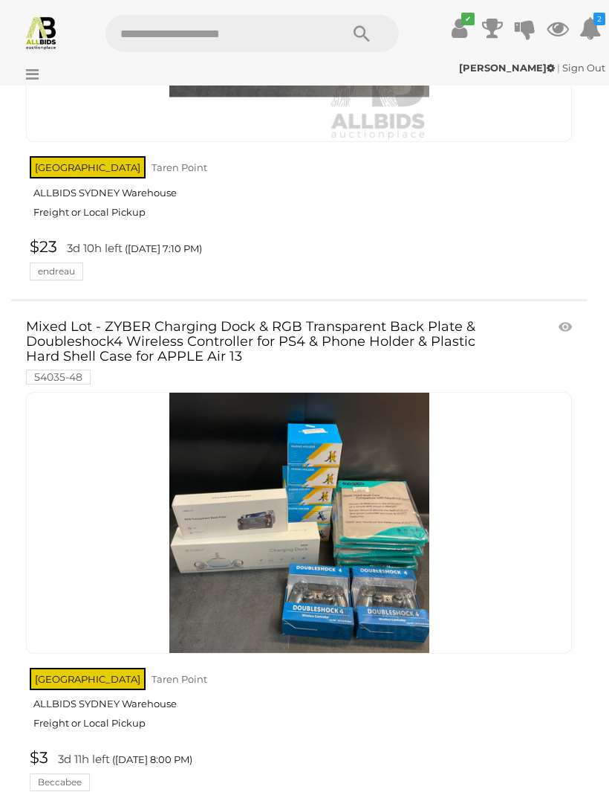
click at [208, 514] on img at bounding box center [299, 522] width 260 height 260
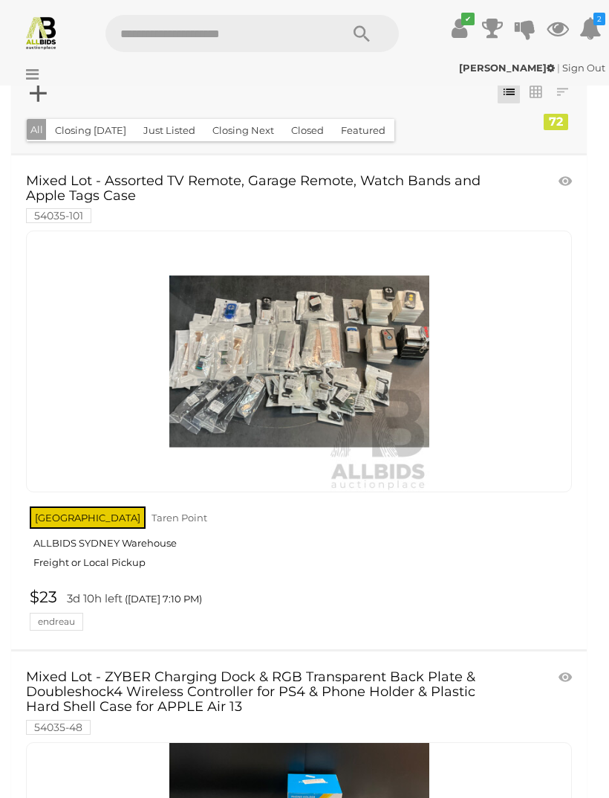
scroll to position [21, 0]
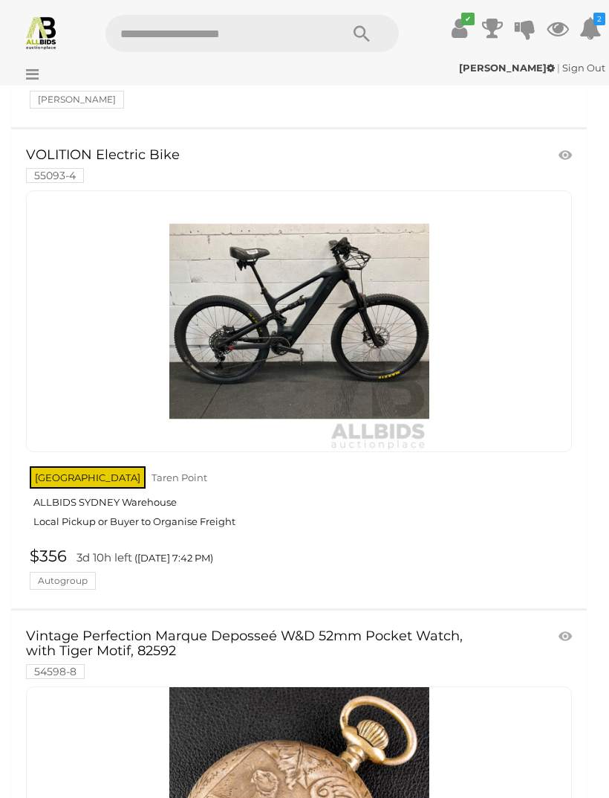
click at [142, 19] on input "text" at bounding box center [216, 33] width 220 height 37
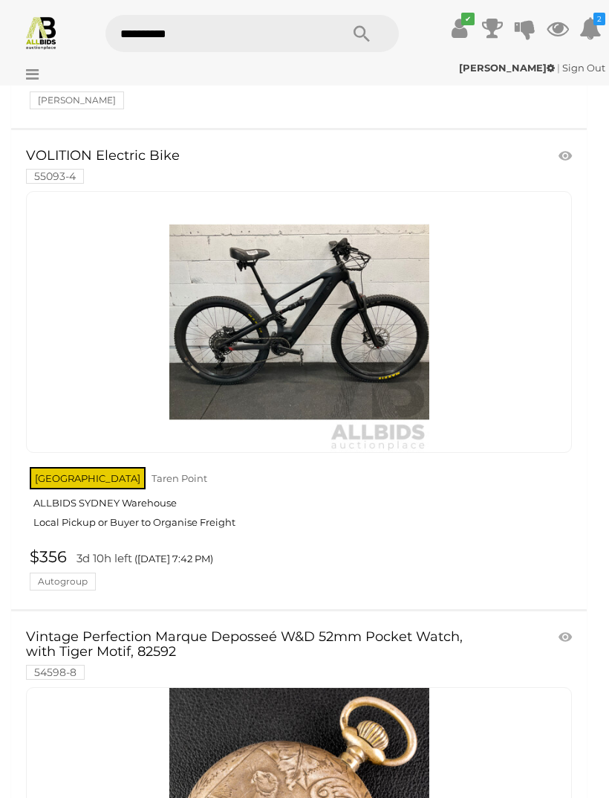
type input "**********"
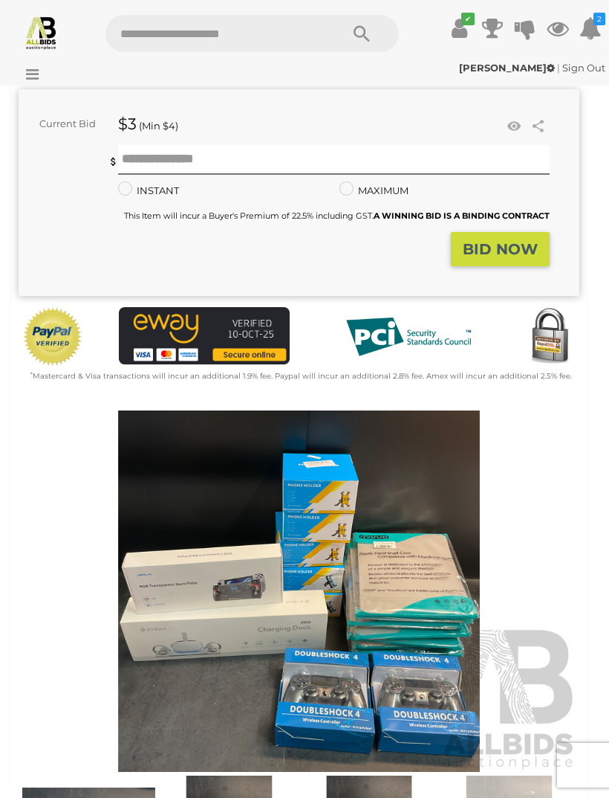
scroll to position [447, 0]
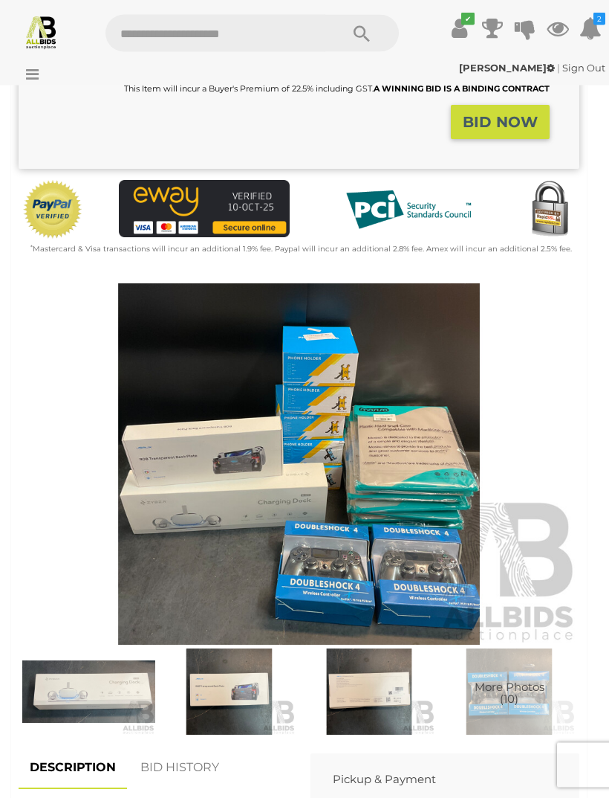
click at [184, 498] on img at bounding box center [299, 465] width 561 height 362
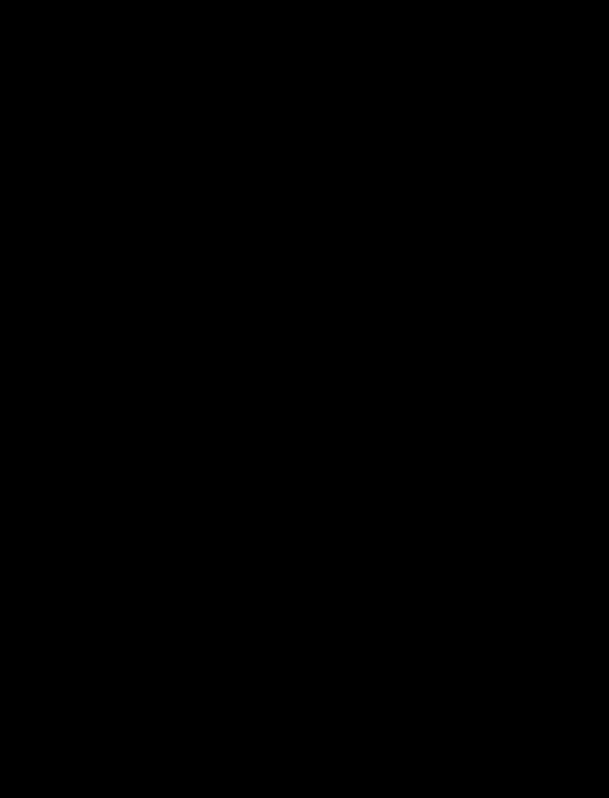
scroll to position [396, 0]
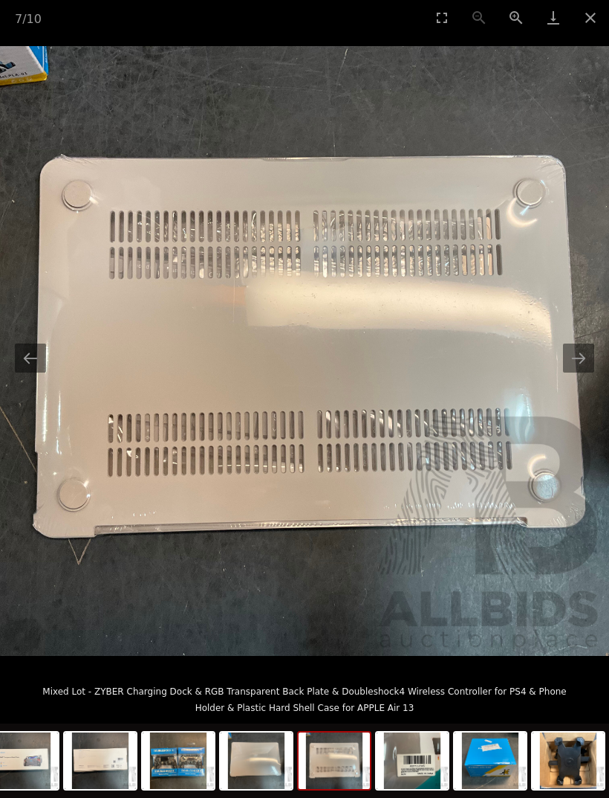
scroll to position [531, 0]
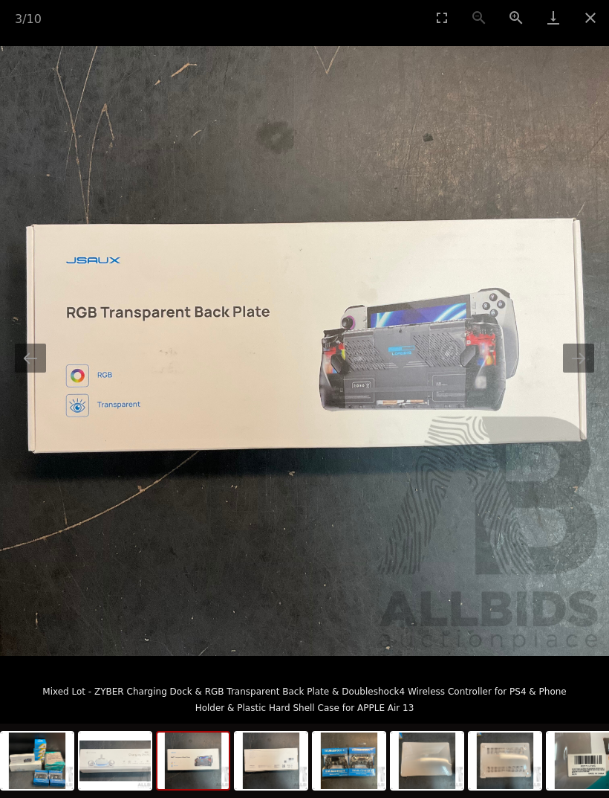
scroll to position [713, 0]
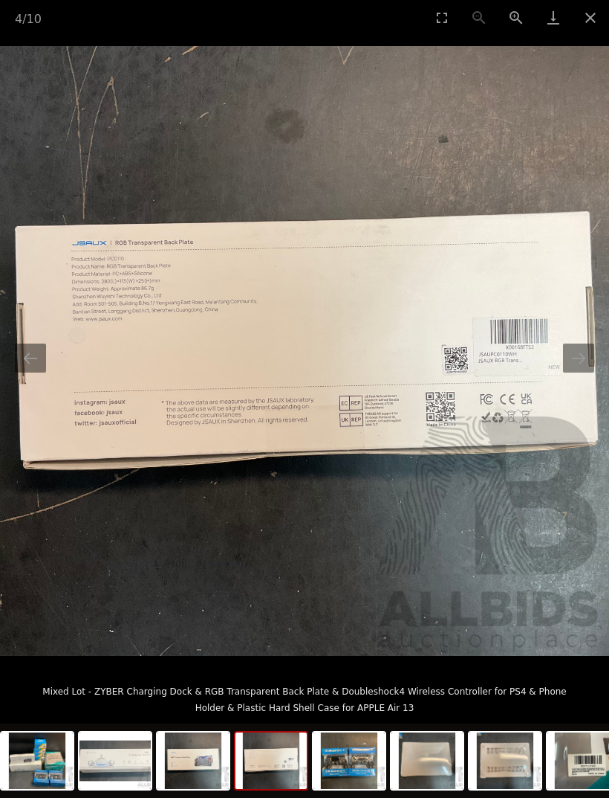
click at [602, 21] on button "Close gallery" at bounding box center [590, 17] width 37 height 35
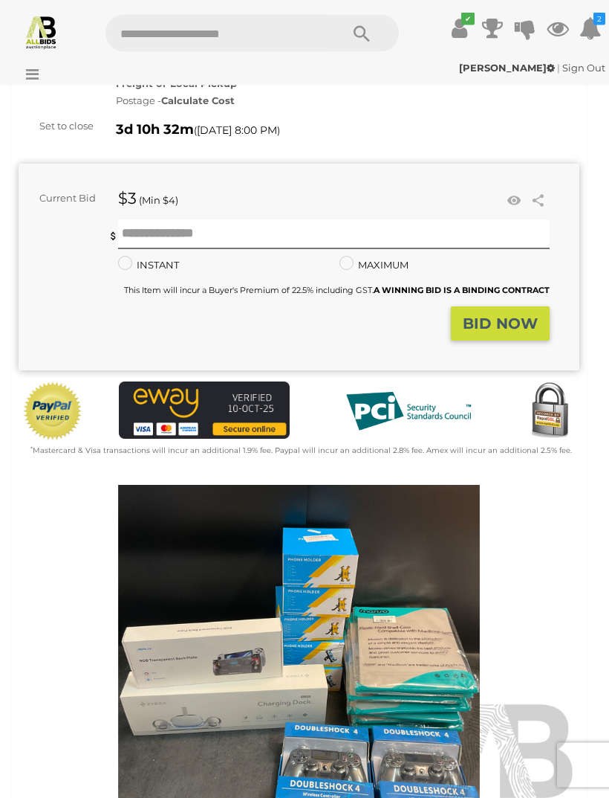
scroll to position [196, 0]
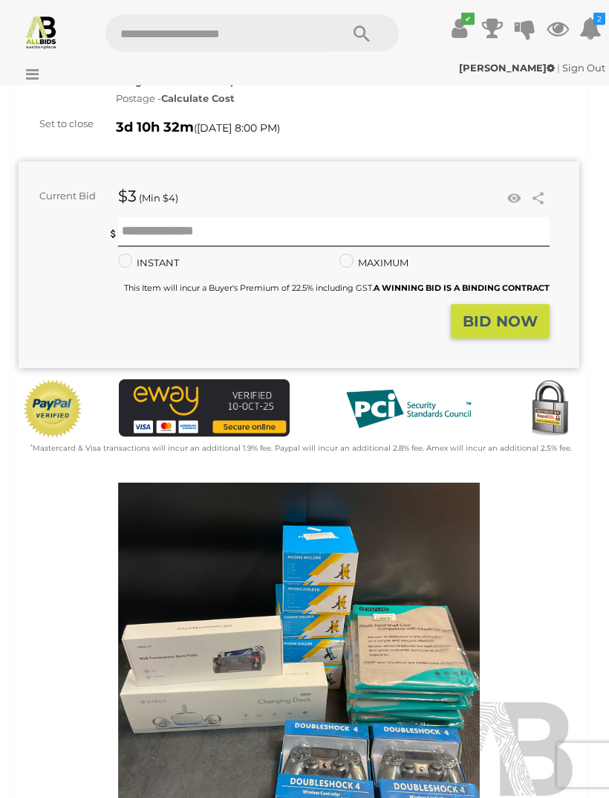
click at [505, 191] on link at bounding box center [514, 199] width 22 height 22
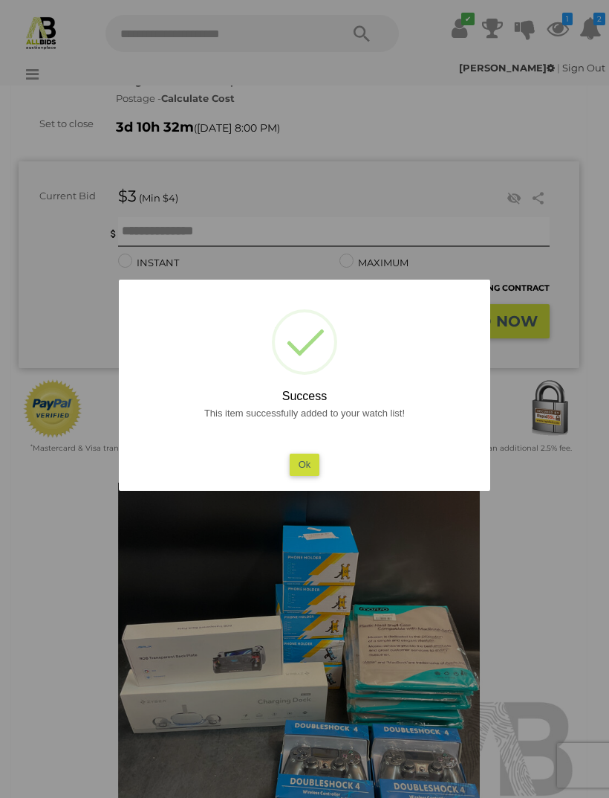
click at [549, 205] on div at bounding box center [304, 399] width 609 height 798
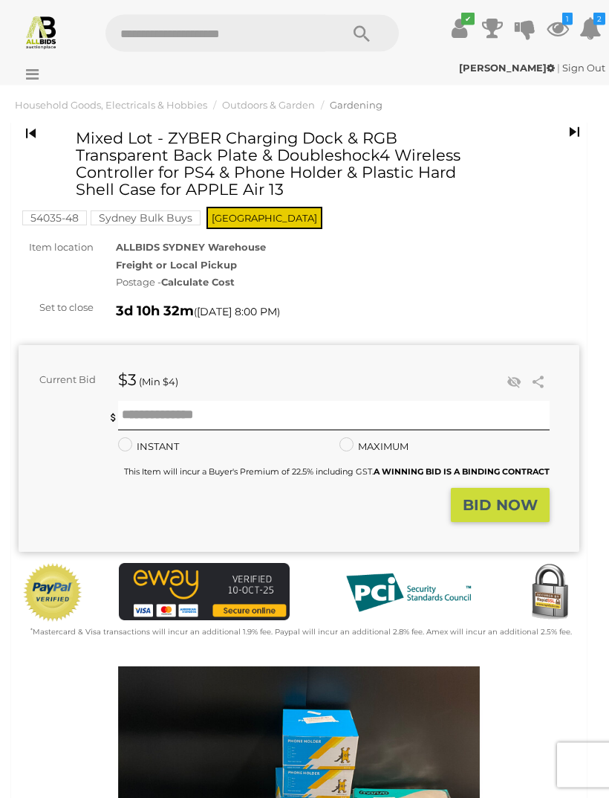
scroll to position [0, 0]
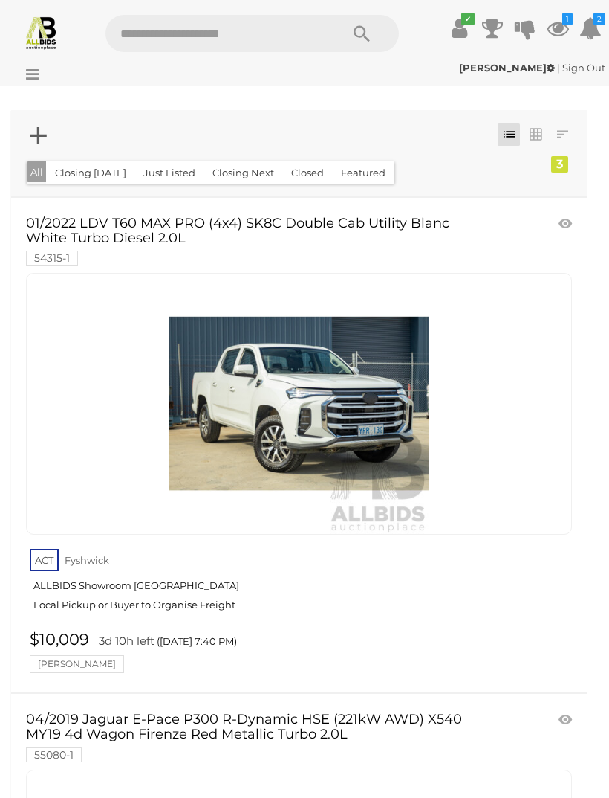
click at [33, 30] on img at bounding box center [41, 32] width 35 height 35
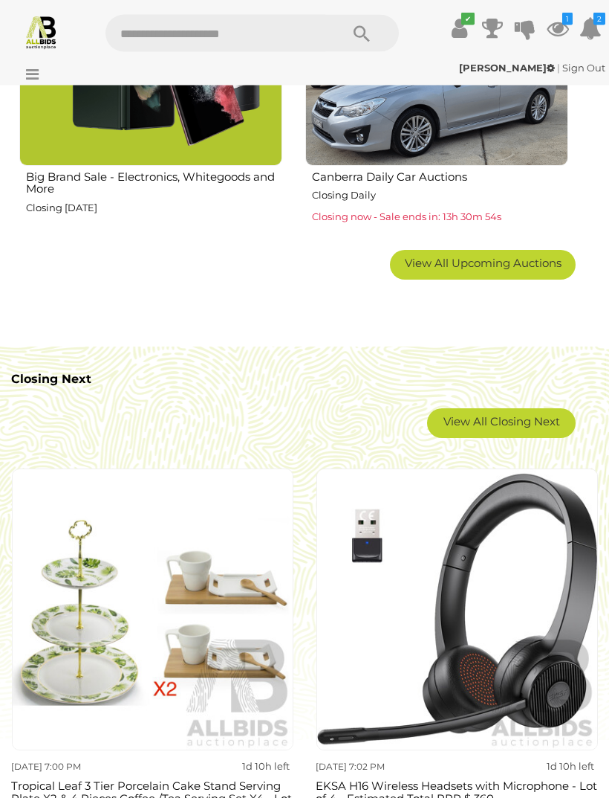
scroll to position [1869, 0]
click at [464, 427] on link "View All Closing Next" at bounding box center [501, 423] width 149 height 30
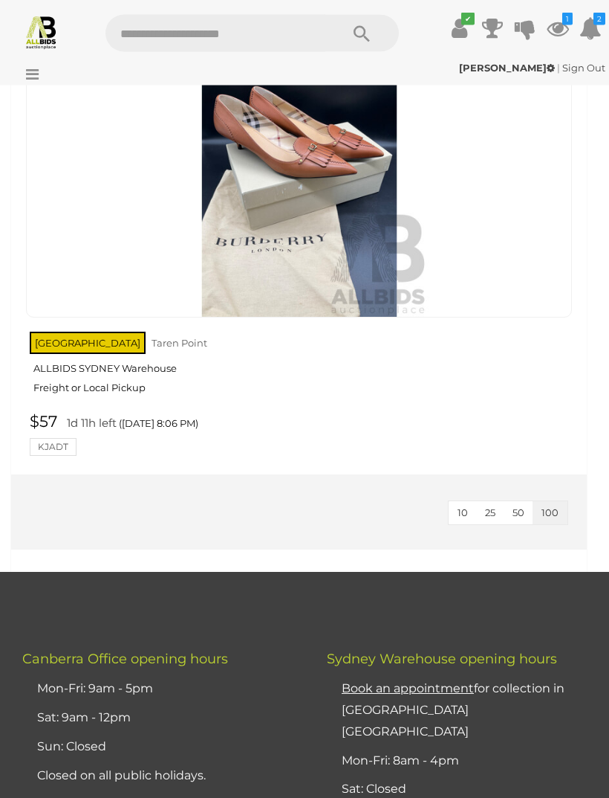
scroll to position [16193, 0]
